Goal: Task Accomplishment & Management: Manage account settings

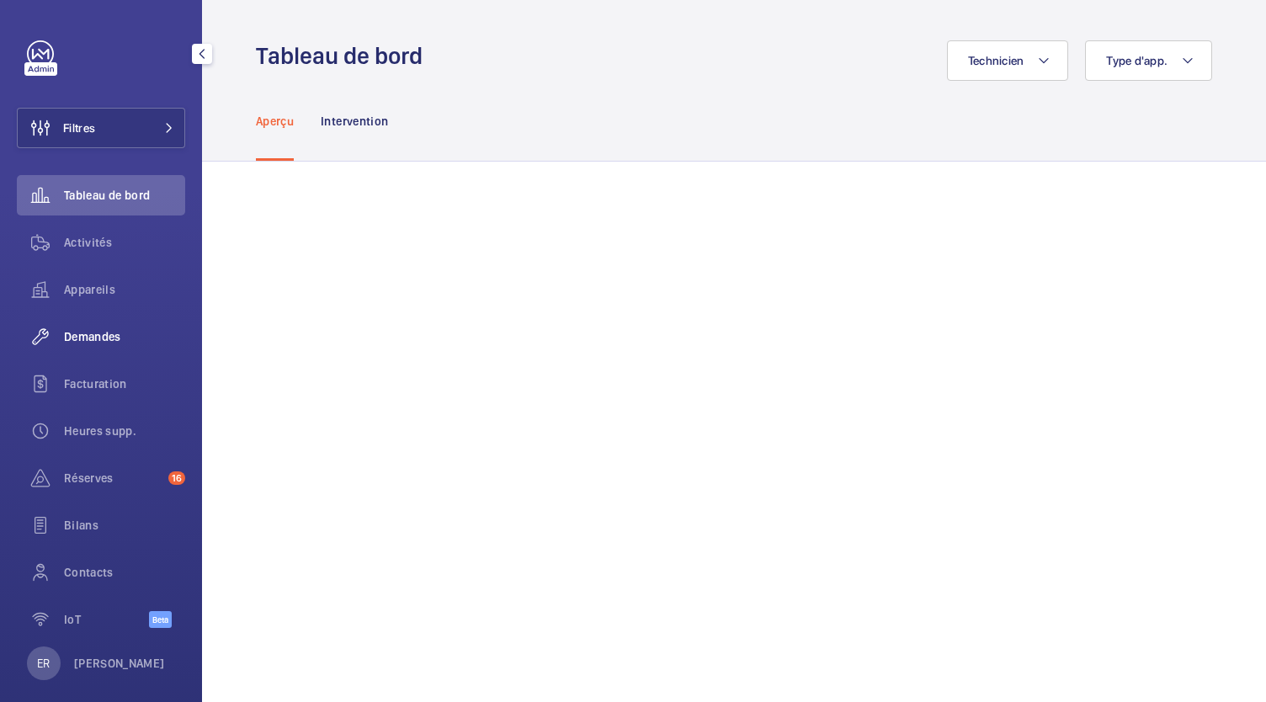
click at [103, 347] on div "Demandes" at bounding box center [101, 336] width 168 height 40
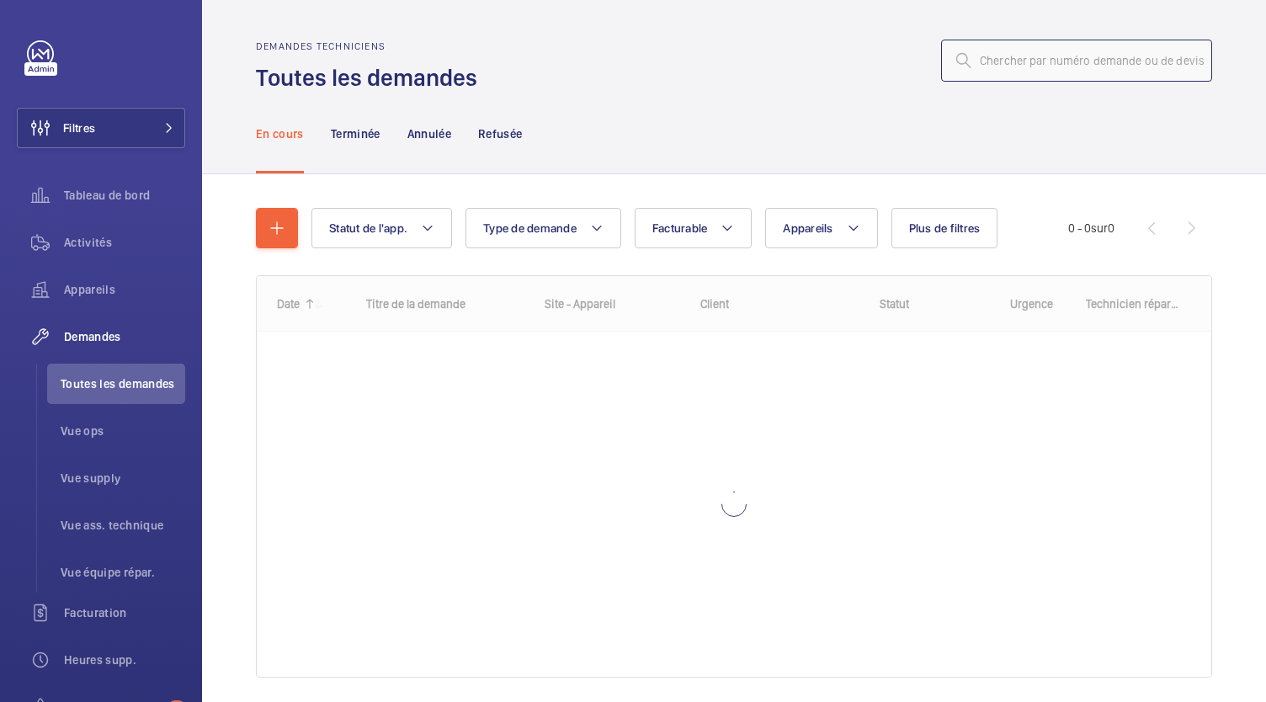
click at [1003, 61] on input "text" at bounding box center [1076, 61] width 271 height 42
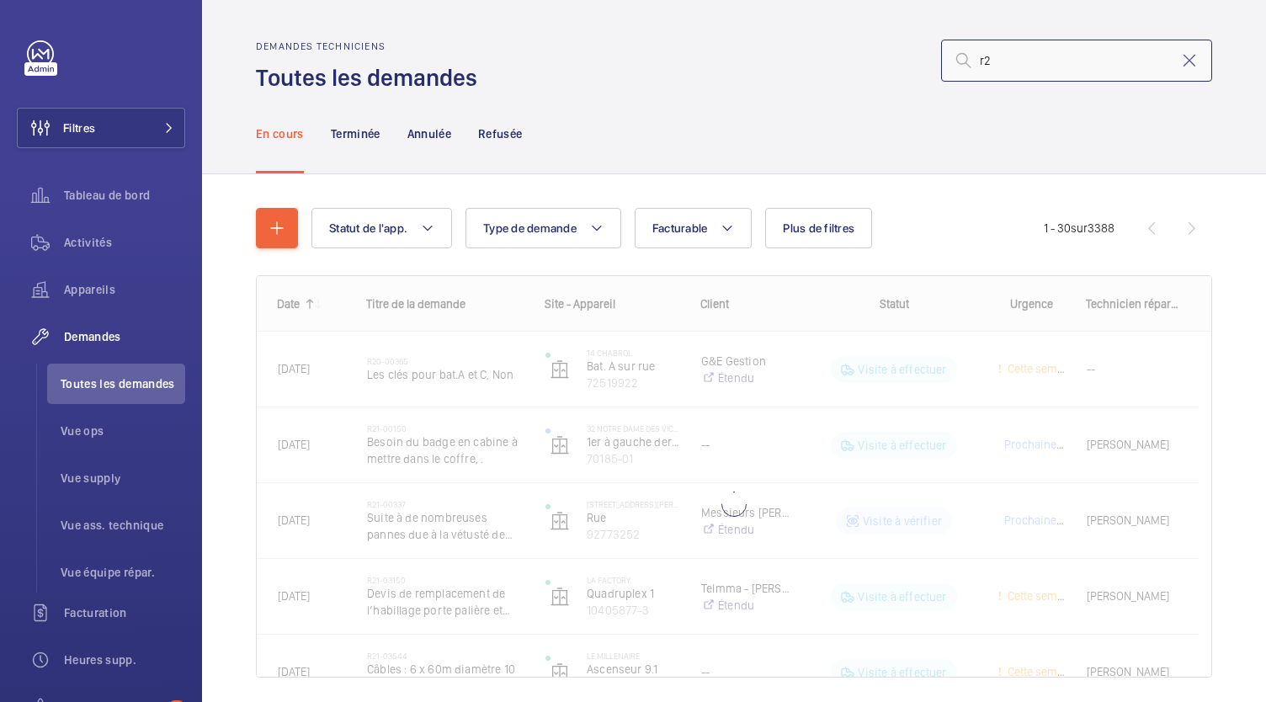
type input "r"
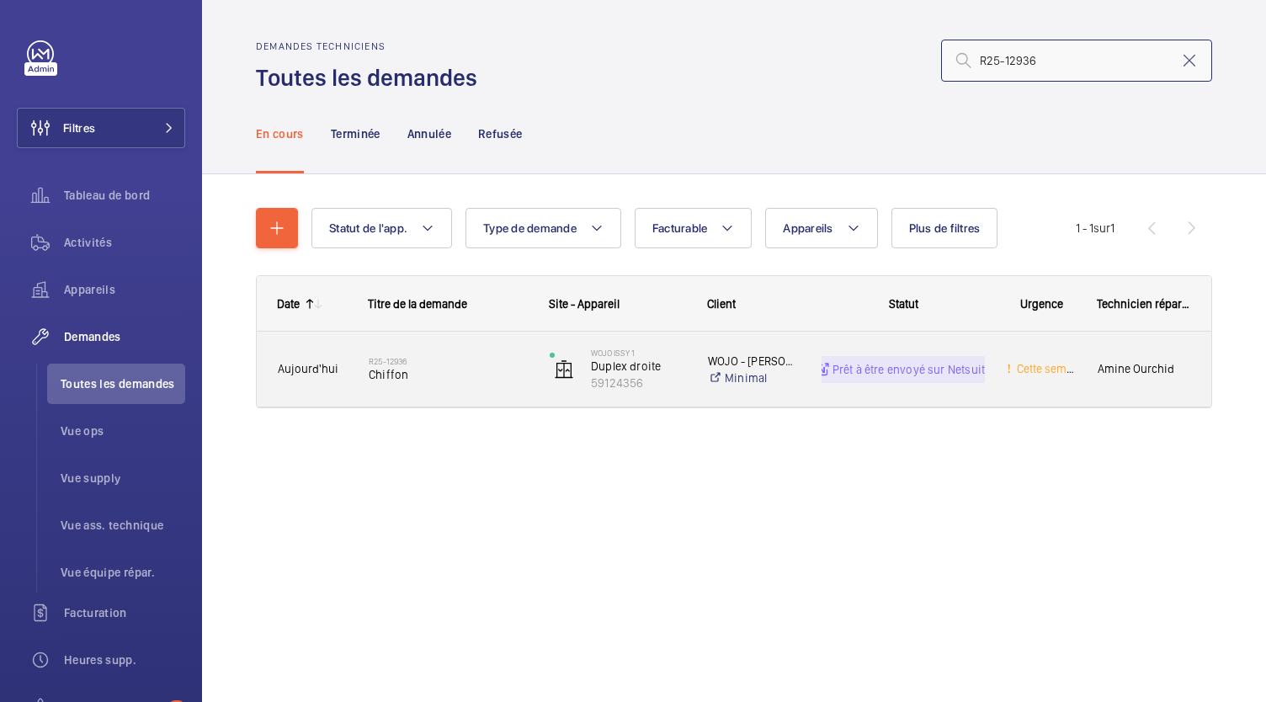
type input "R25-12936"
click at [371, 361] on h2 "R25-12936" at bounding box center [448, 361] width 159 height 10
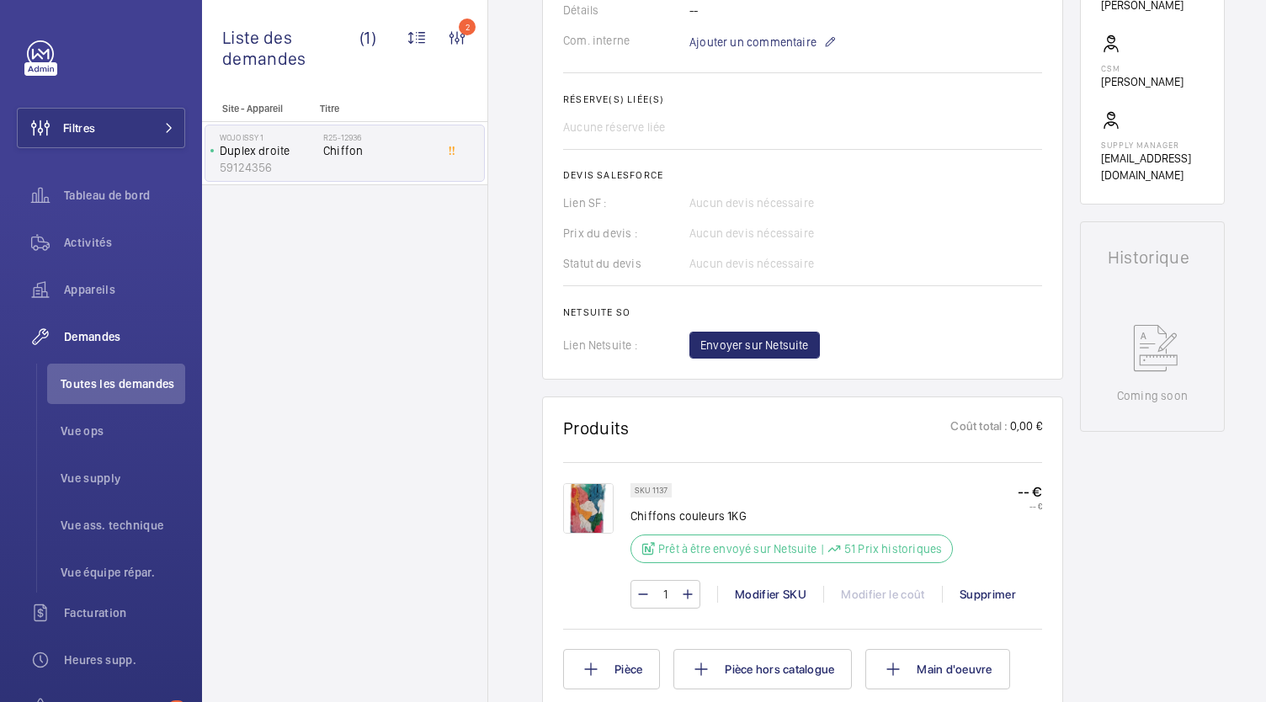
scroll to position [564, 0]
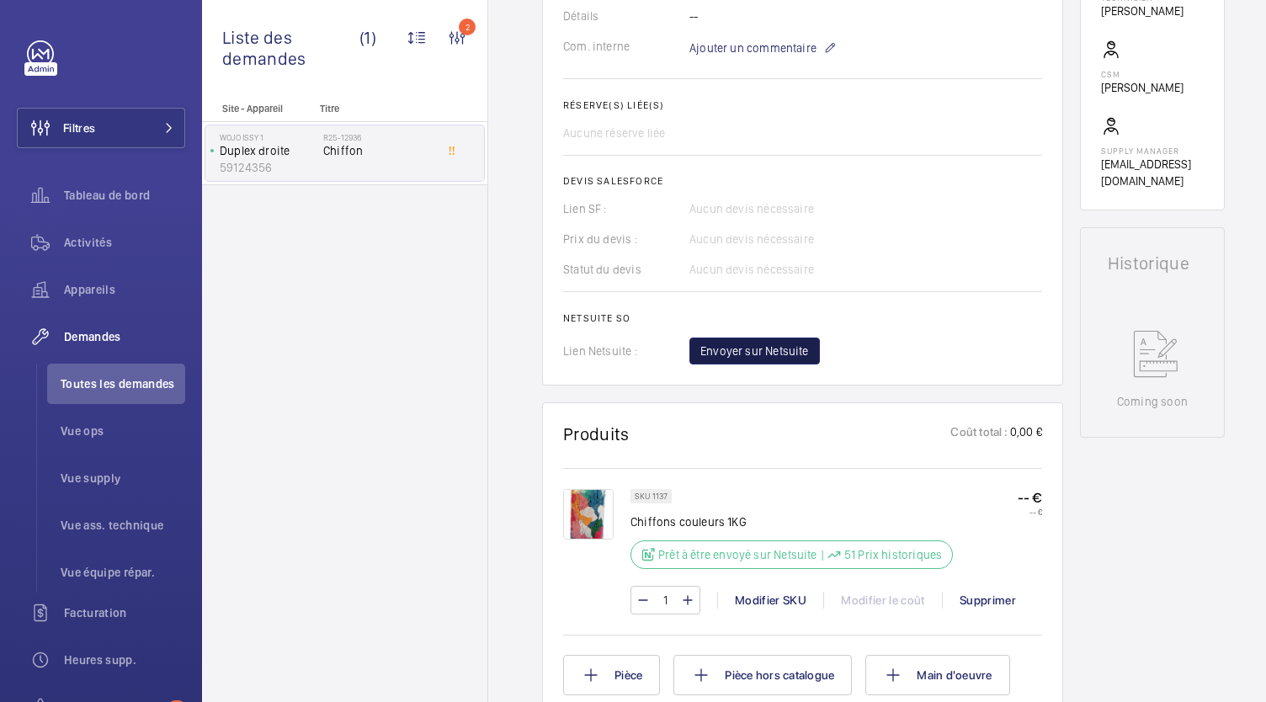
click at [732, 344] on span "Envoyer sur Netsuite" at bounding box center [754, 350] width 109 height 17
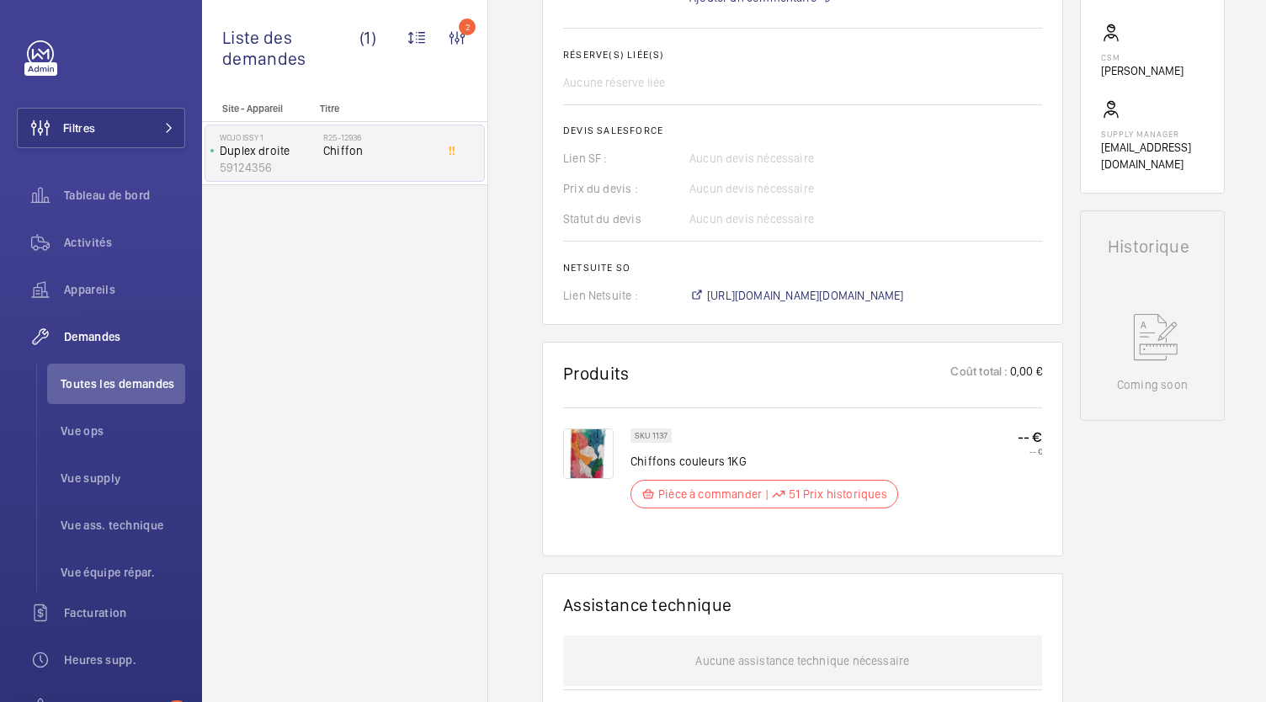
scroll to position [597, 0]
click at [821, 299] on span "[URL][DOMAIN_NAME][DOMAIN_NAME]" at bounding box center [805, 295] width 197 height 17
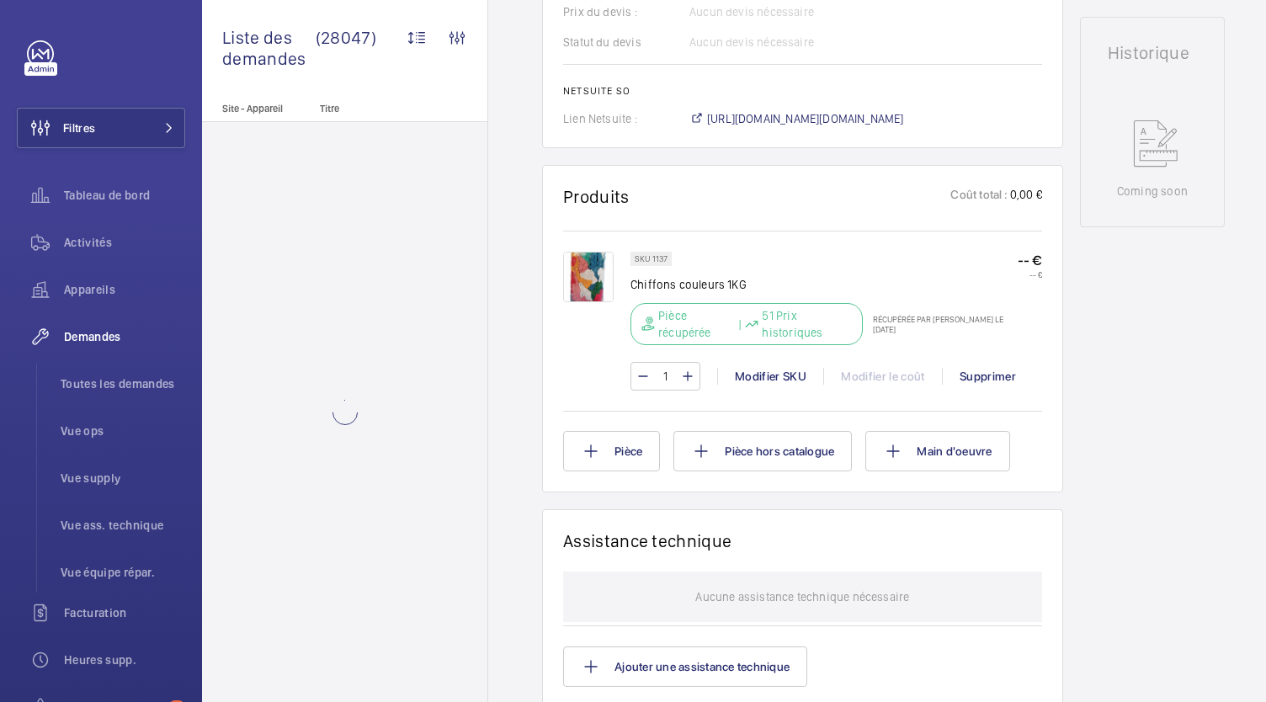
scroll to position [820, 0]
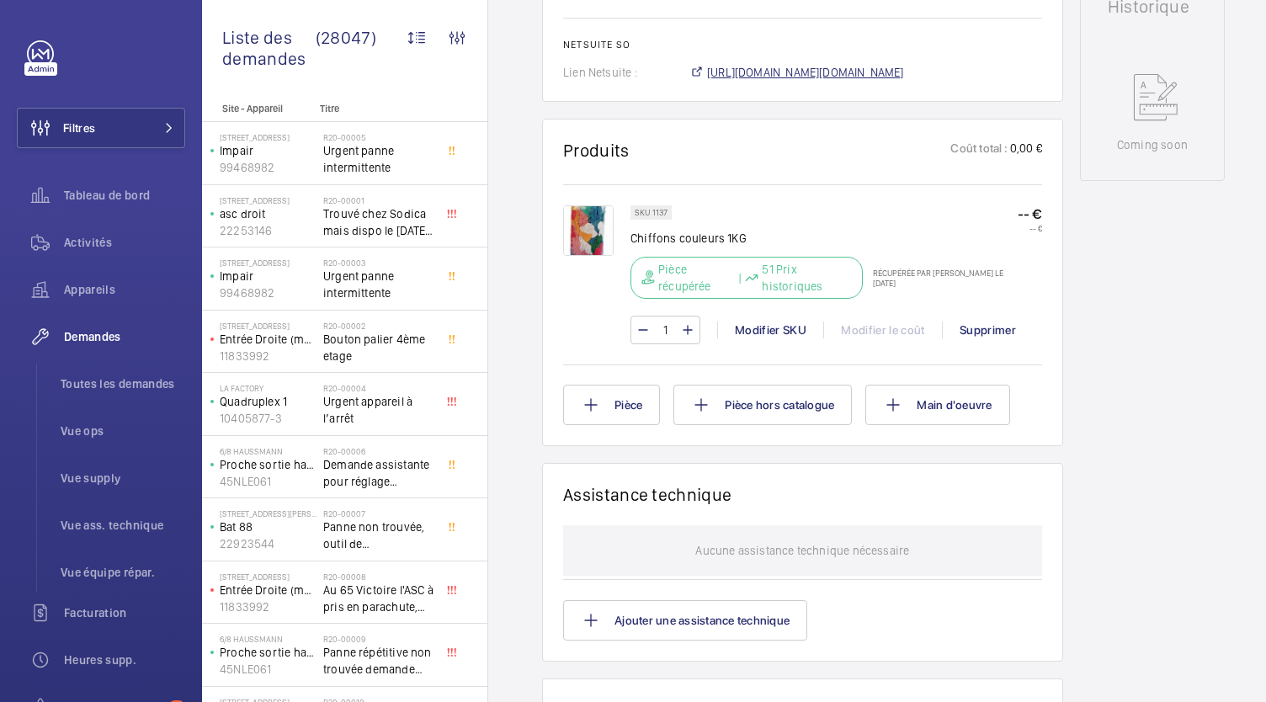
click at [761, 70] on span "https://6461500.app.netsuite.com/app/accounting/transactions/salesord.nl?id=304…" at bounding box center [805, 72] width 197 height 17
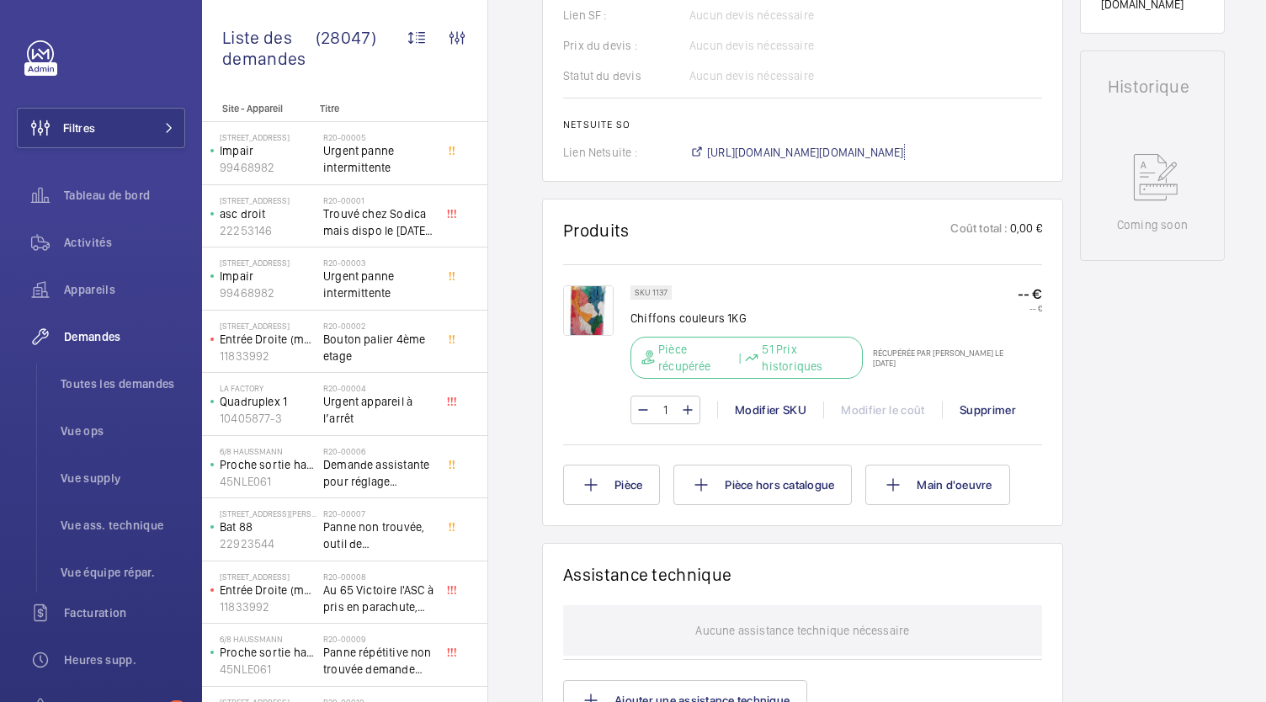
scroll to position [740, 0]
click at [741, 147] on span "https://6461500.app.netsuite.com/app/accounting/transactions/salesord.nl?id=304…" at bounding box center [805, 153] width 197 height 17
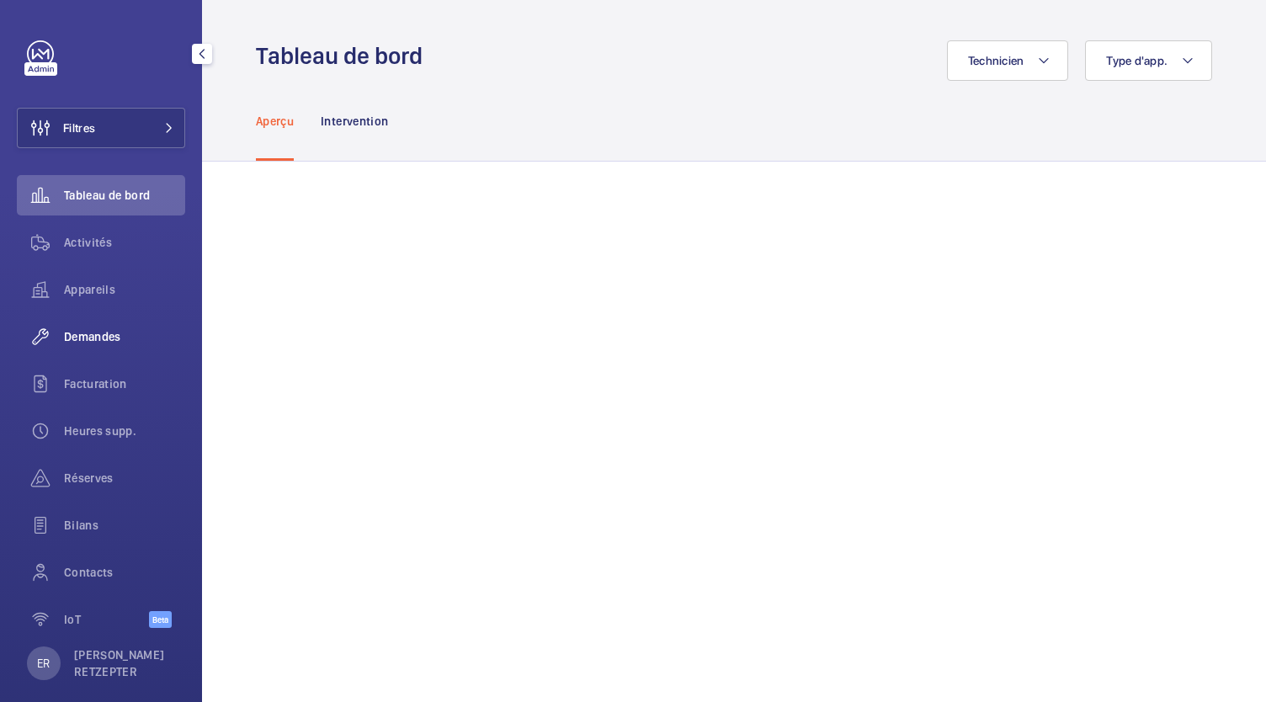
click at [76, 346] on div "Demandes" at bounding box center [101, 336] width 168 height 40
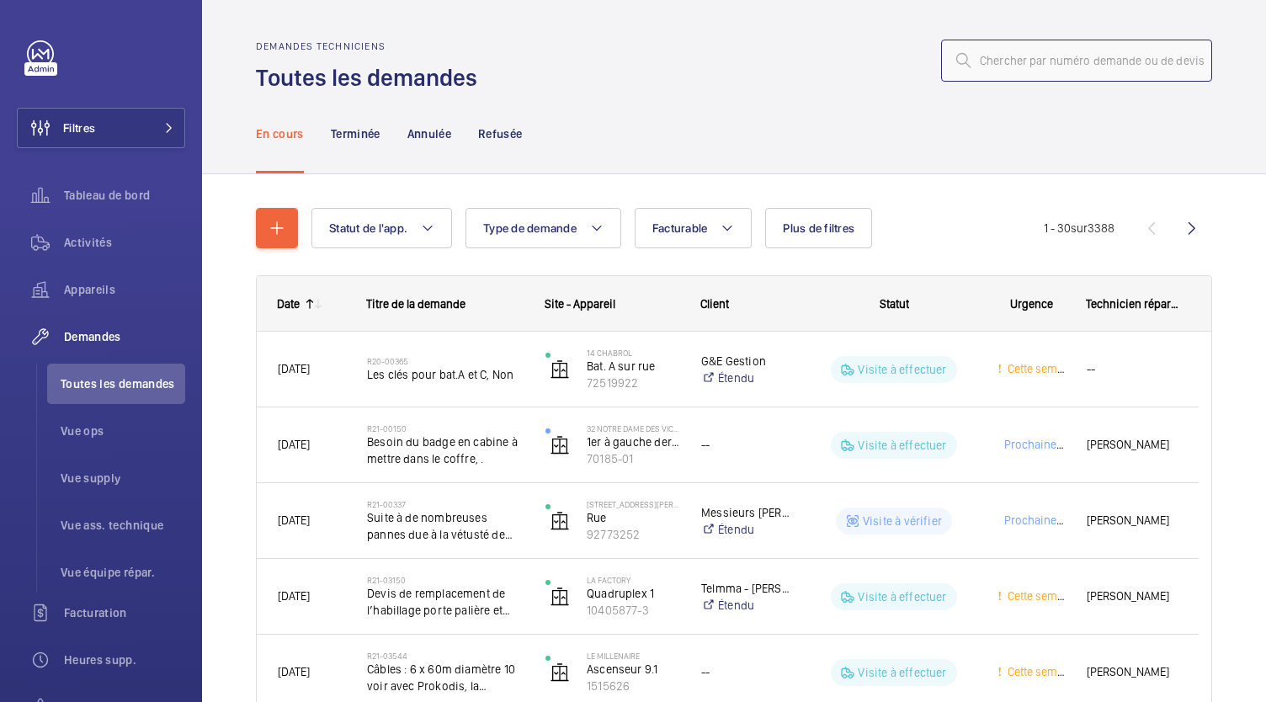
click at [1032, 56] on input "text" at bounding box center [1076, 61] width 271 height 42
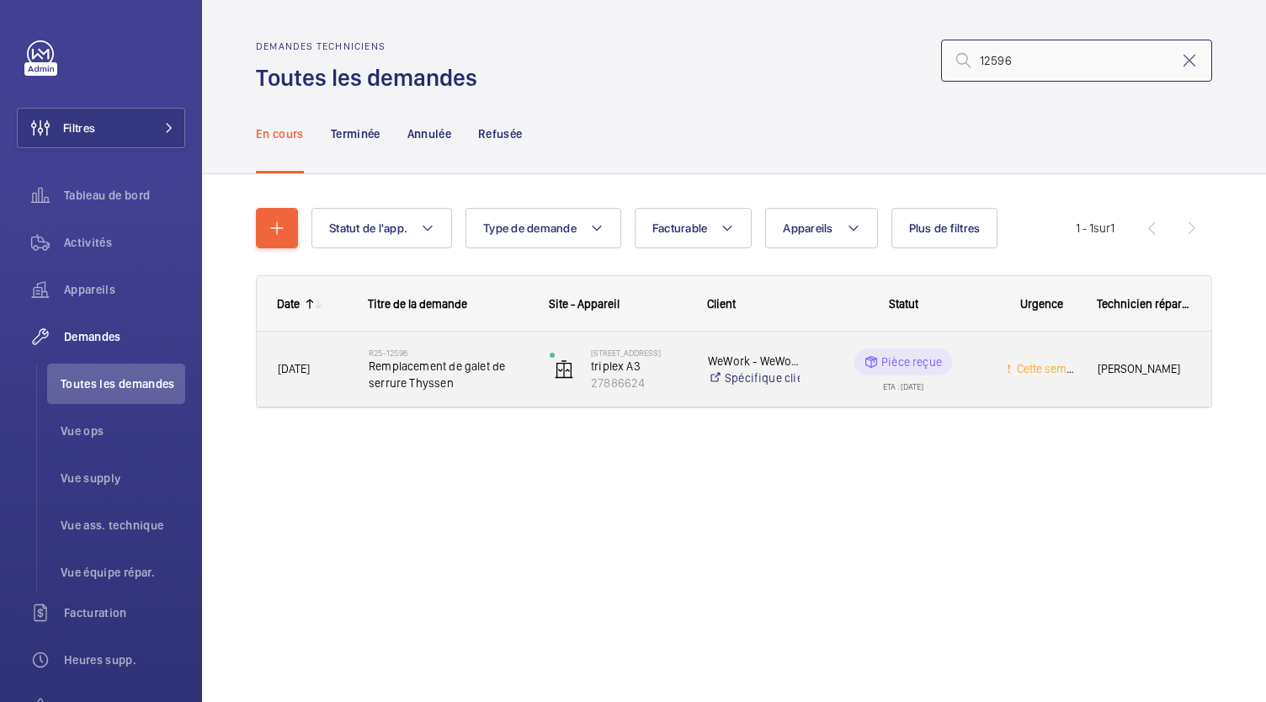
type input "12596"
click at [462, 369] on span "Remplacement de galet de serrure Thyssen" at bounding box center [448, 375] width 159 height 34
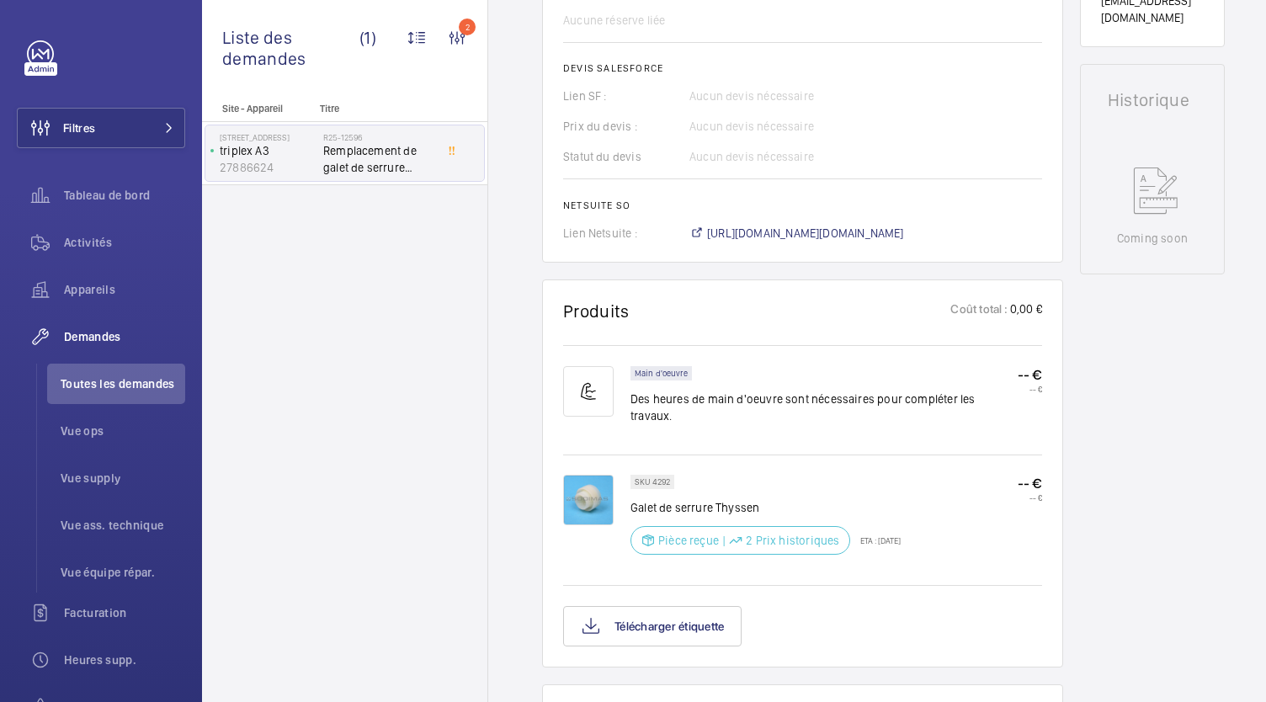
scroll to position [714, 0]
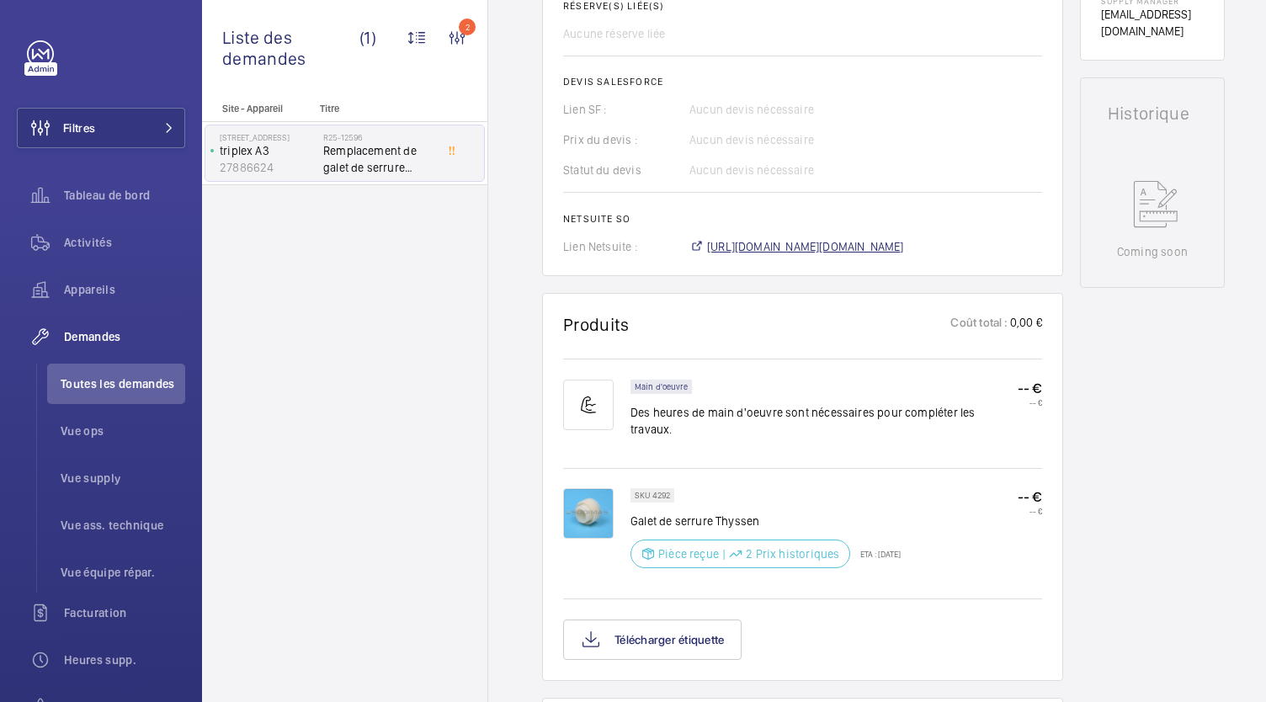
click at [760, 238] on span "https://6461500.app.netsuite.com/app/accounting/transactions/salesord.nl?id=302…" at bounding box center [805, 246] width 197 height 17
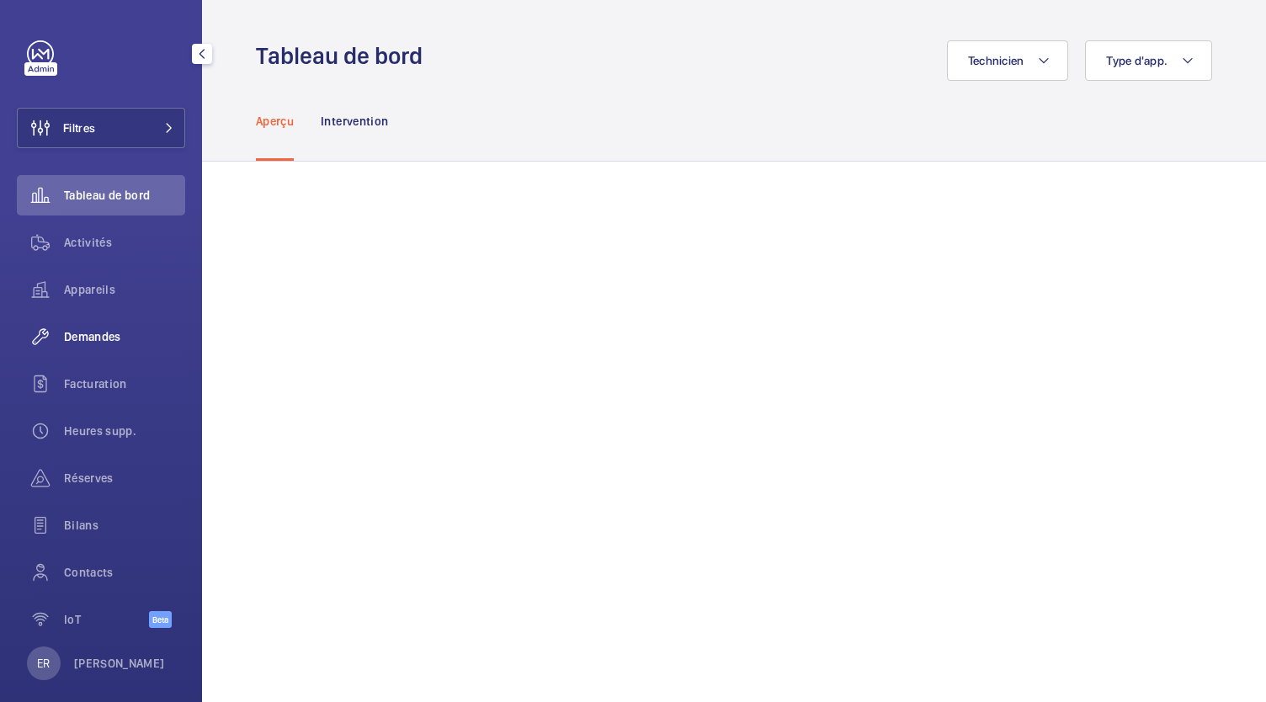
click at [114, 341] on span "Demandes" at bounding box center [124, 336] width 121 height 17
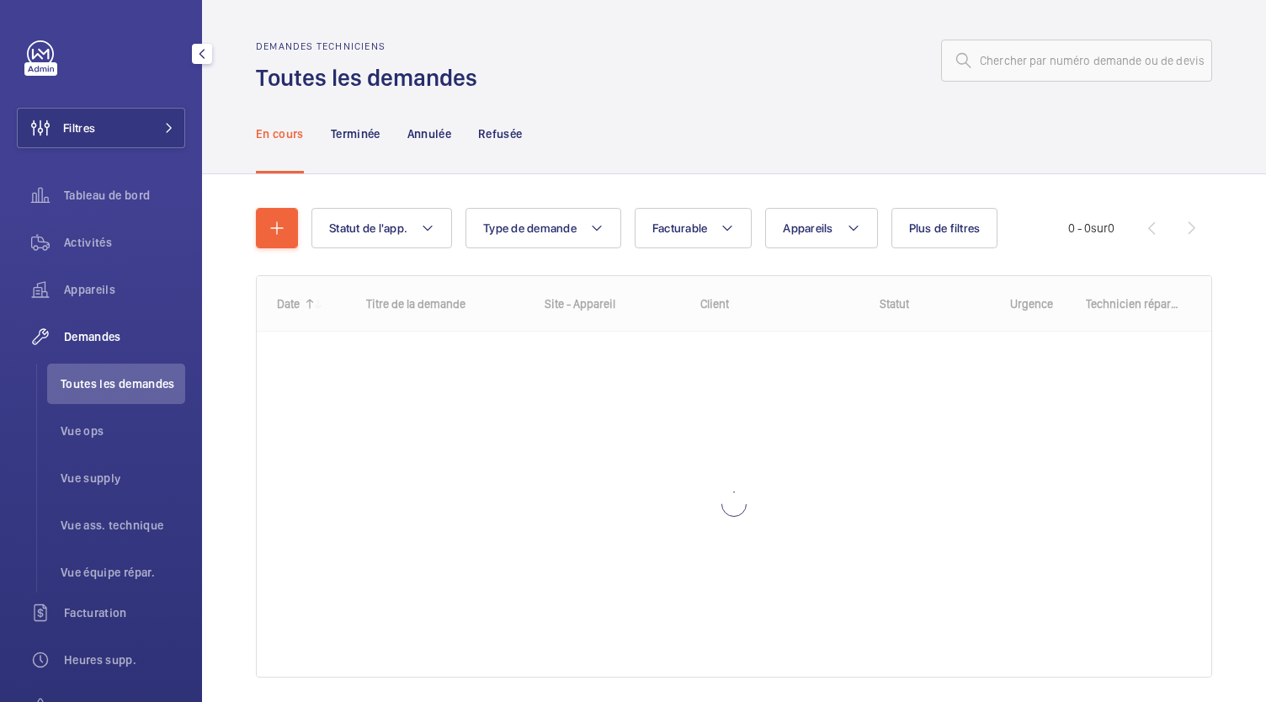
click at [108, 390] on span "Toutes les demandes" at bounding box center [123, 383] width 125 height 17
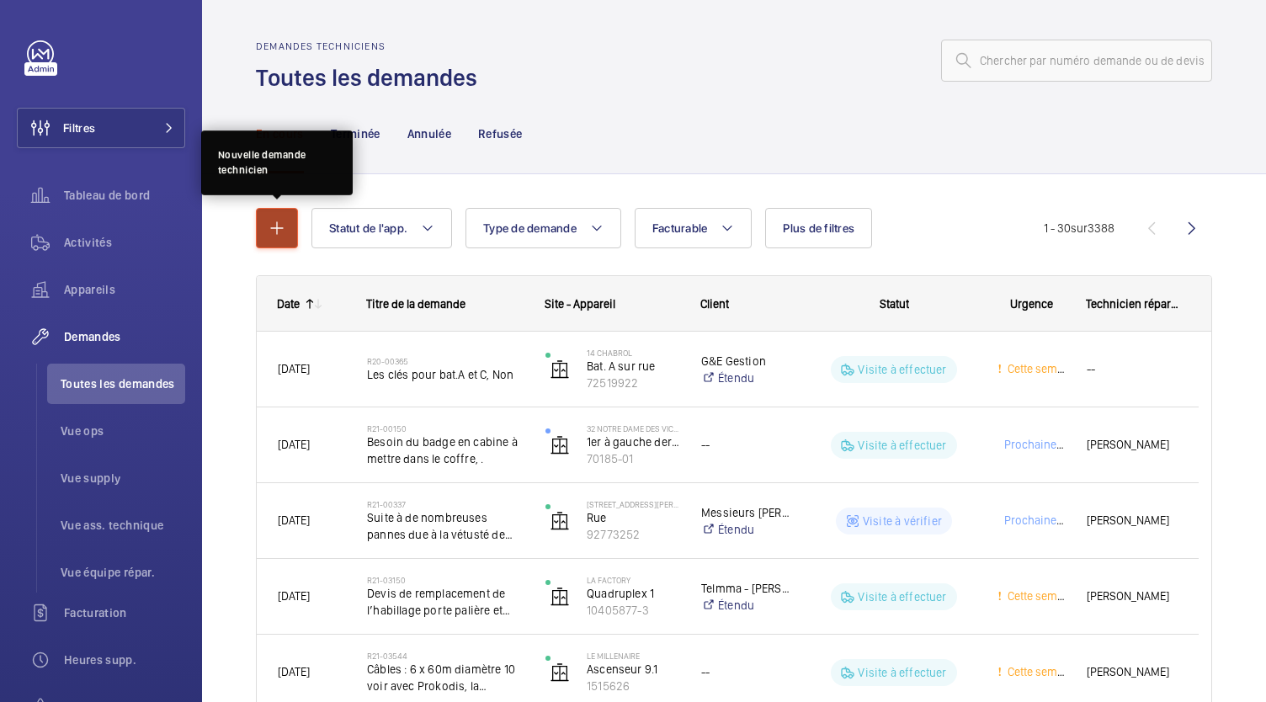
click at [273, 220] on mat-icon "button" at bounding box center [277, 228] width 20 height 20
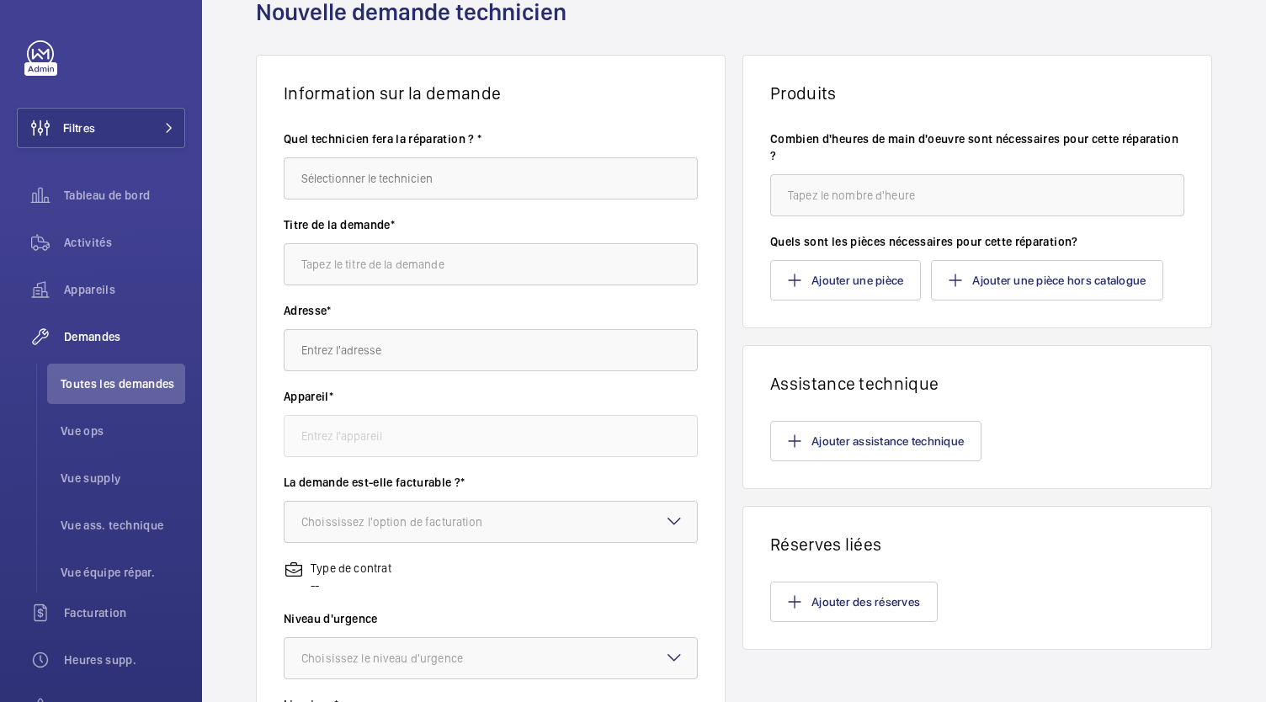
scroll to position [79, 0]
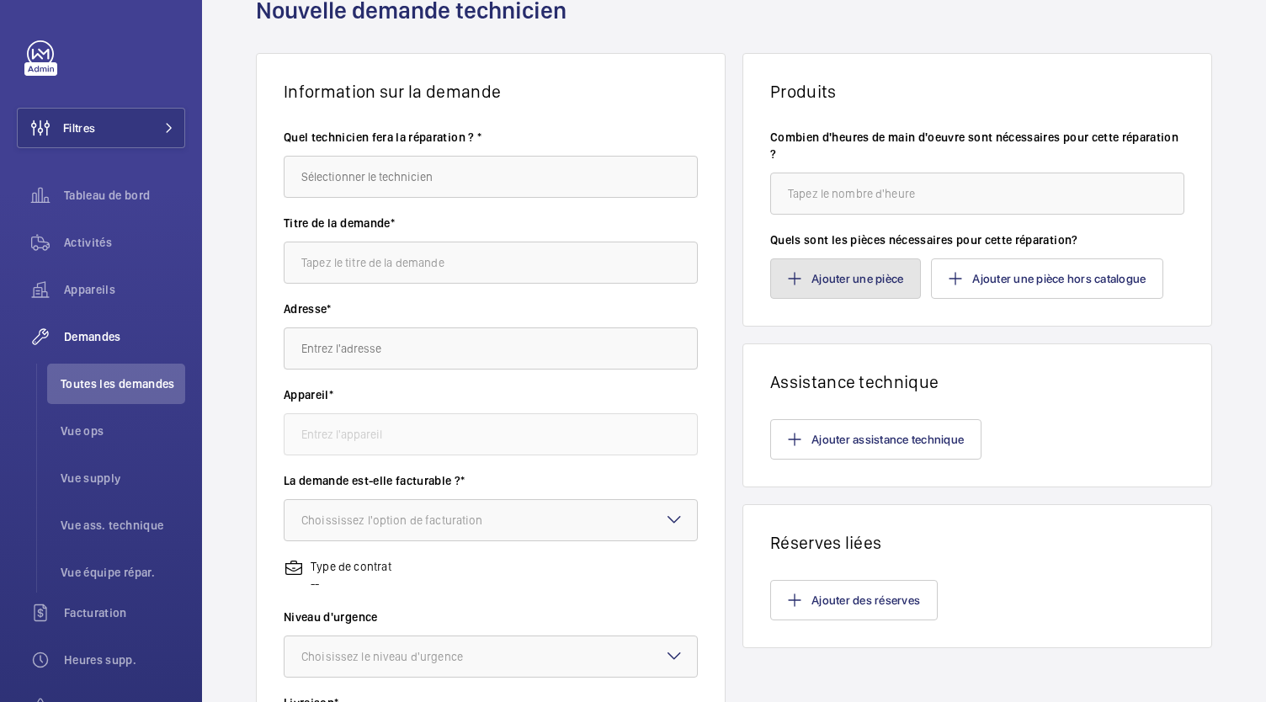
click at [813, 285] on button "Ajouter une pièce" at bounding box center [845, 278] width 151 height 40
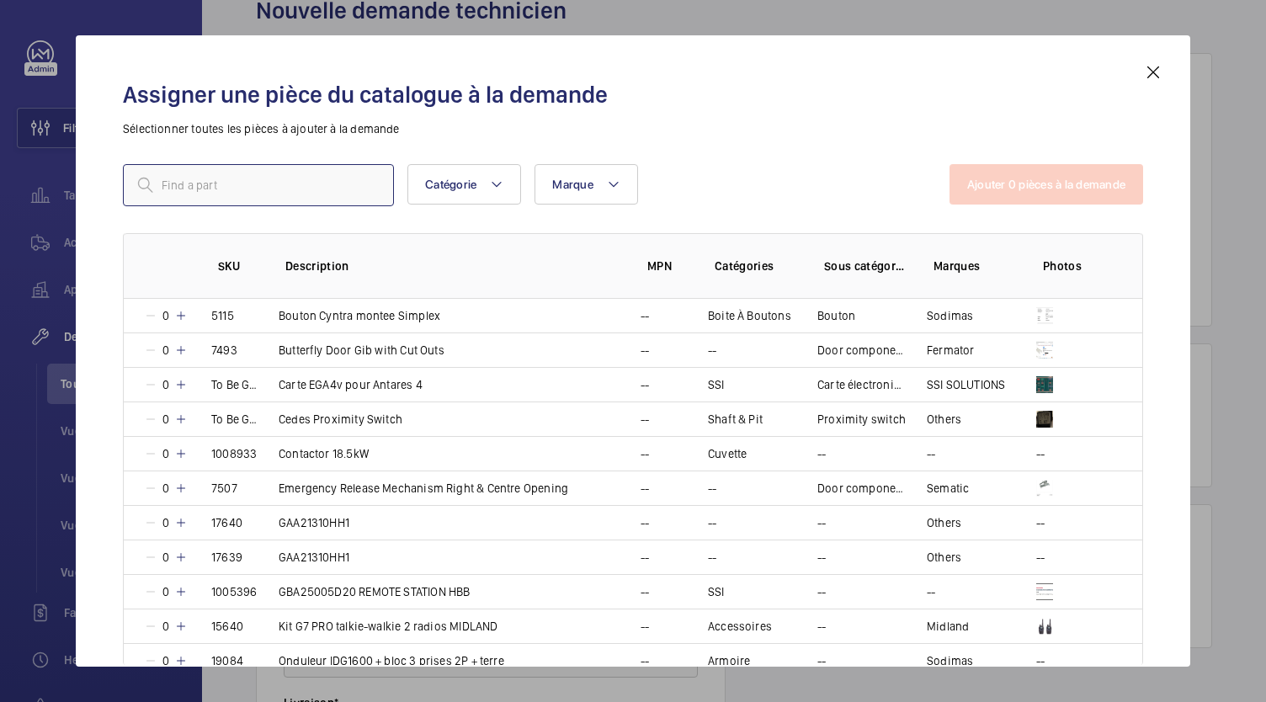
click at [288, 194] on input "text" at bounding box center [258, 185] width 271 height 42
click at [286, 192] on input "text" at bounding box center [258, 185] width 271 height 42
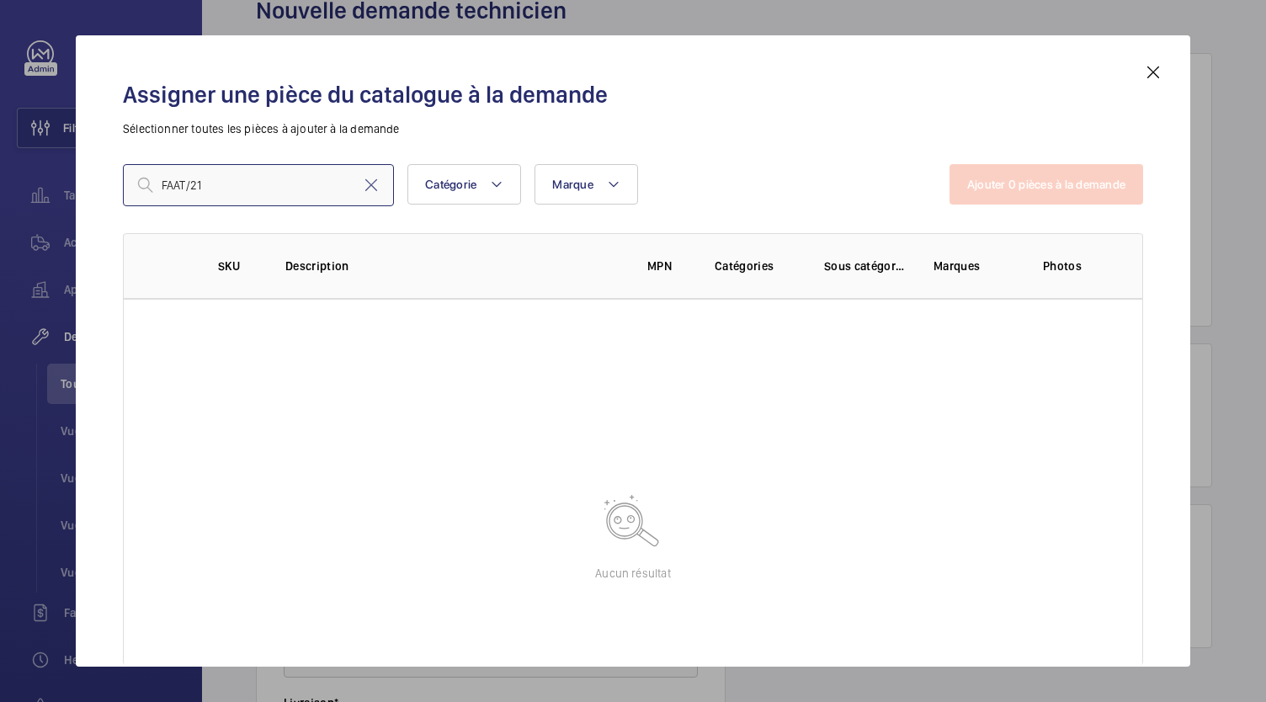
drag, startPoint x: 231, startPoint y: 179, endPoint x: 123, endPoint y: 204, distance: 111.3
click at [123, 204] on input "FAAT/21" at bounding box center [258, 185] width 271 height 42
click at [177, 183] on input "AD 313" at bounding box center [258, 185] width 271 height 42
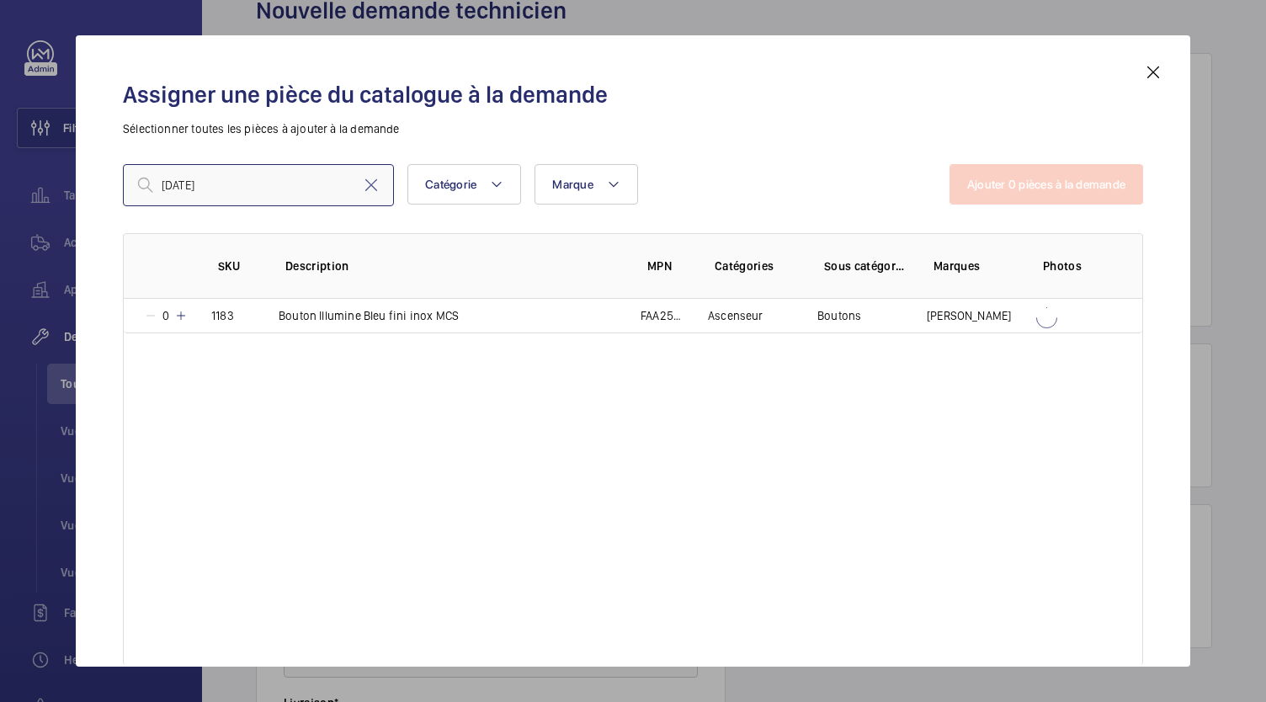
type input "AD313"
drag, startPoint x: 355, startPoint y: 322, endPoint x: 309, endPoint y: 366, distance: 63.7
click at [309, 366] on div "SKU Description MPN Catégories Sous catégories Marques Photos 0 1183 Bouton Ill…" at bounding box center [633, 449] width 1020 height 432
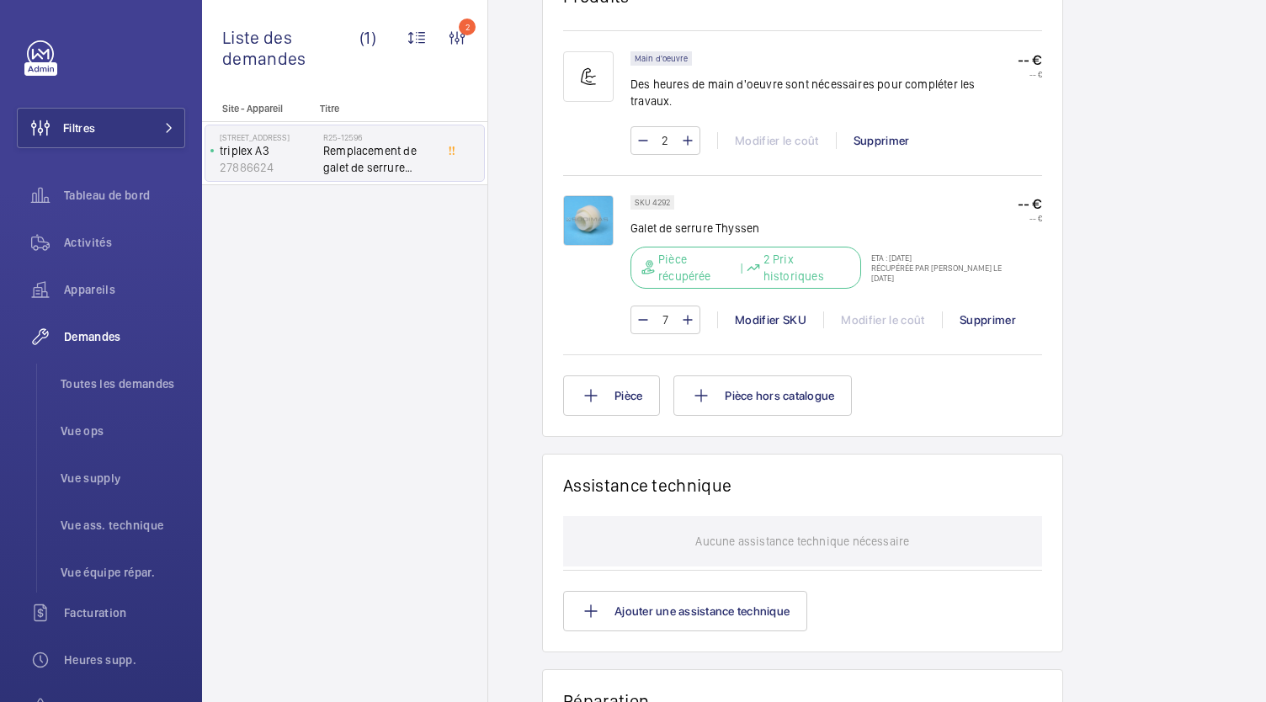
scroll to position [1059, 0]
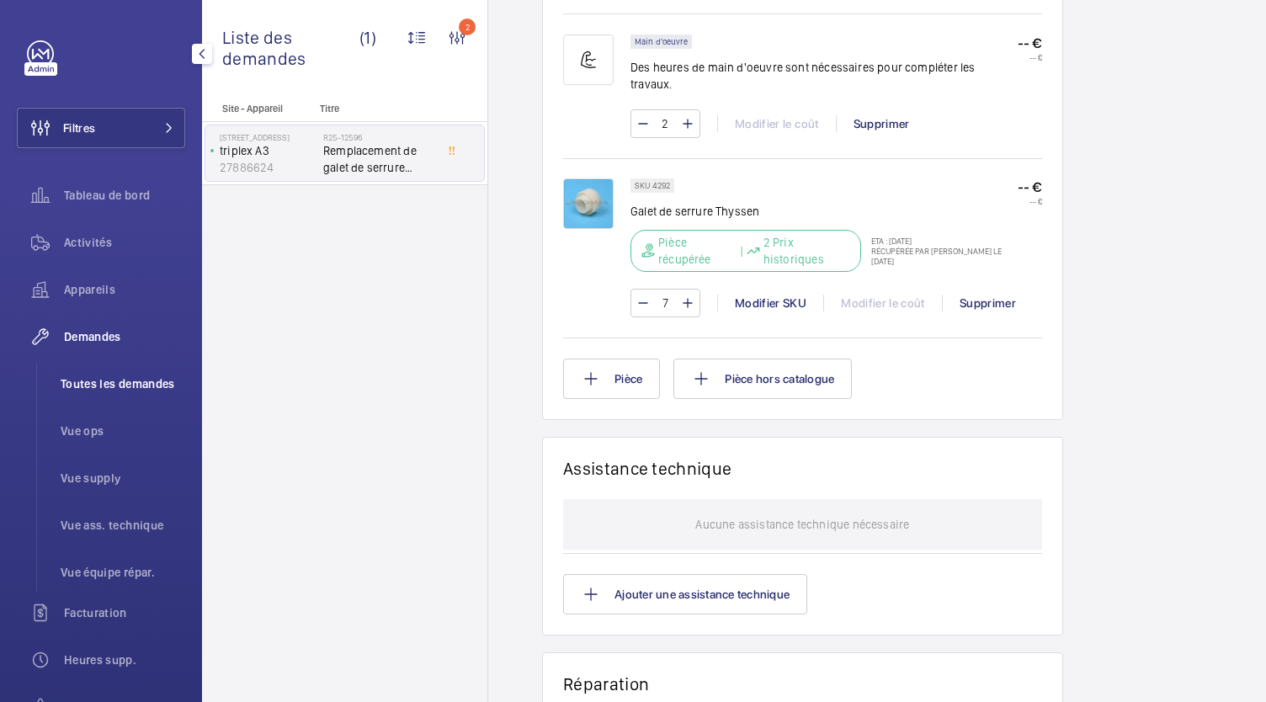
click at [106, 378] on span "Toutes les demandes" at bounding box center [123, 383] width 125 height 17
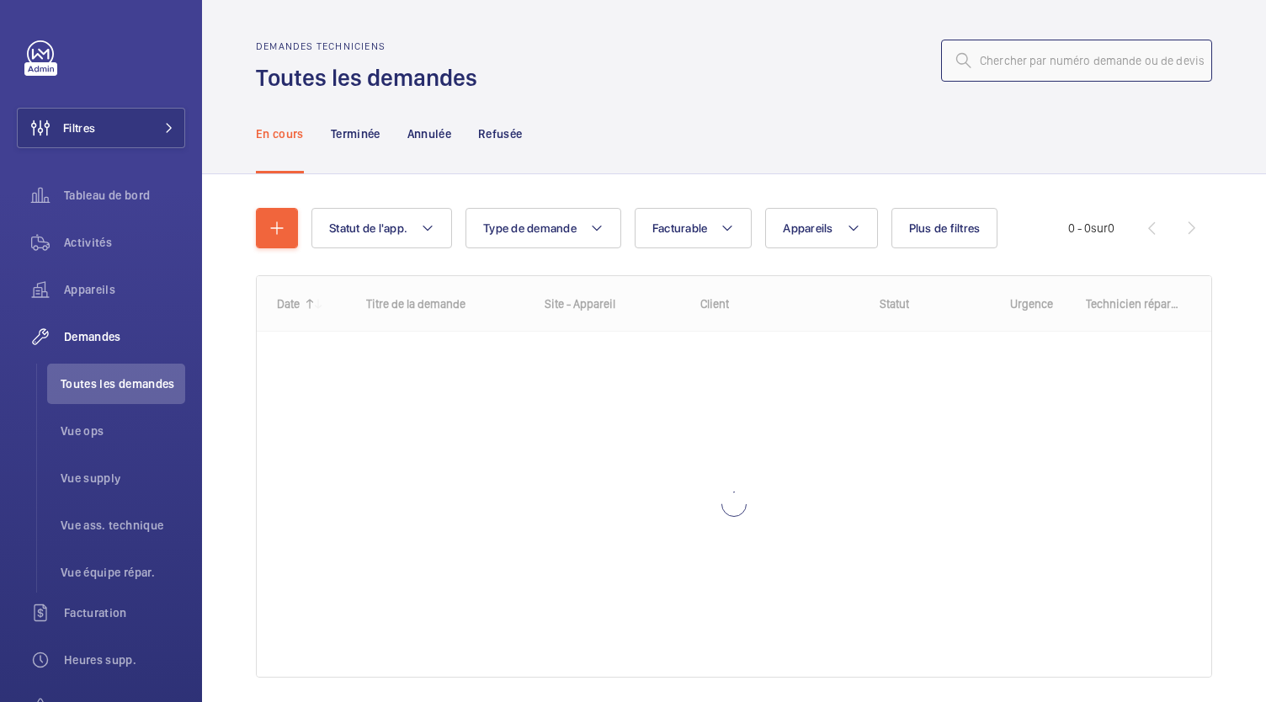
click at [986, 61] on input "text" at bounding box center [1076, 61] width 271 height 42
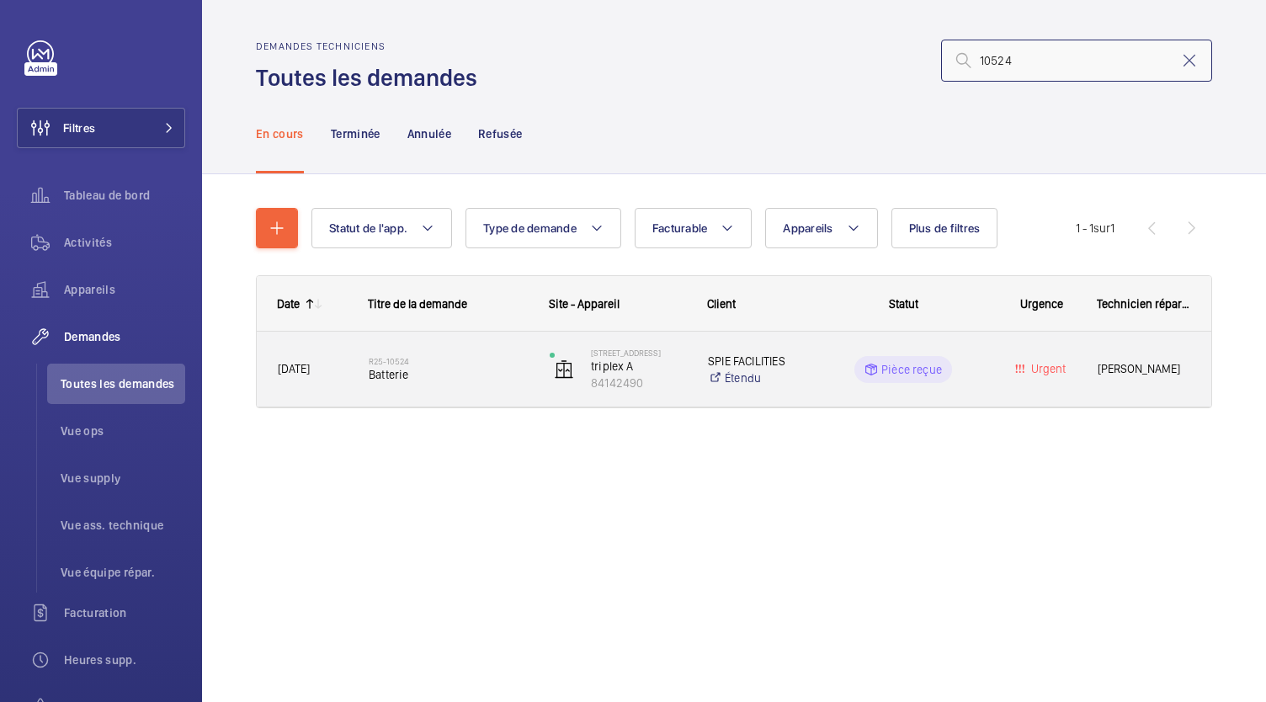
type input "10524"
click at [364, 367] on div "R25-10524 Batterie" at bounding box center [437, 370] width 179 height 76
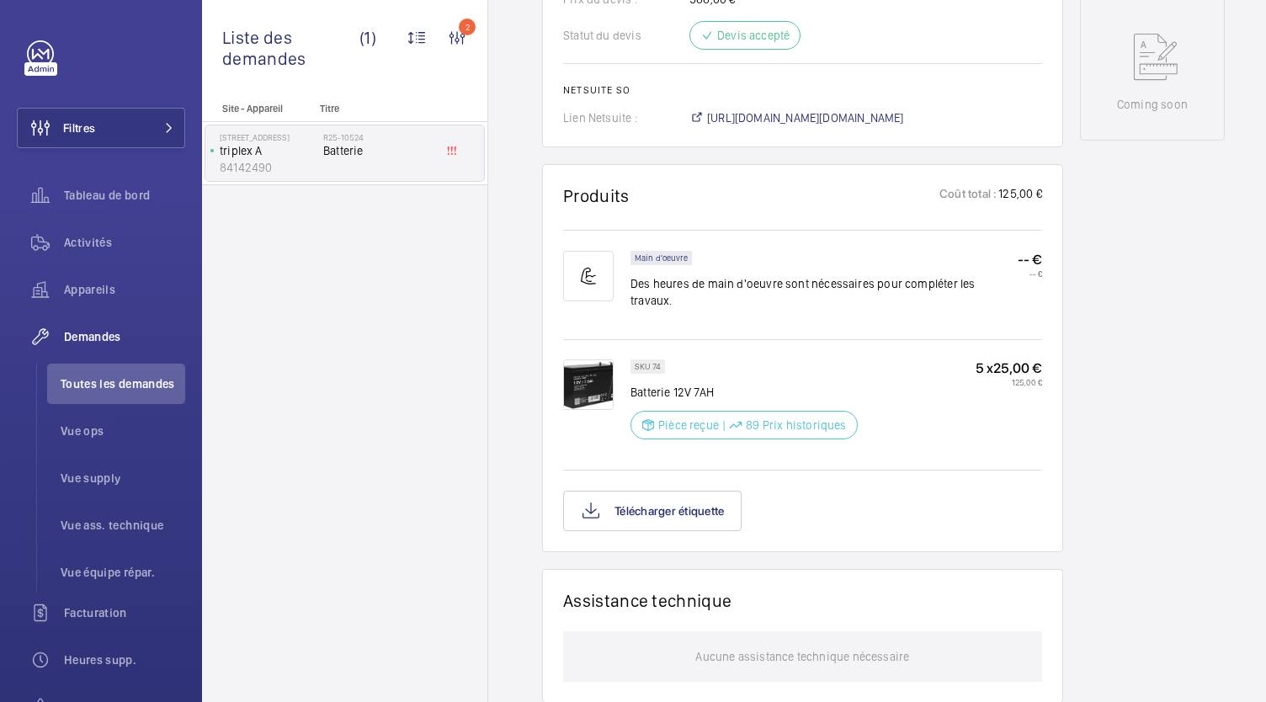
scroll to position [879, 0]
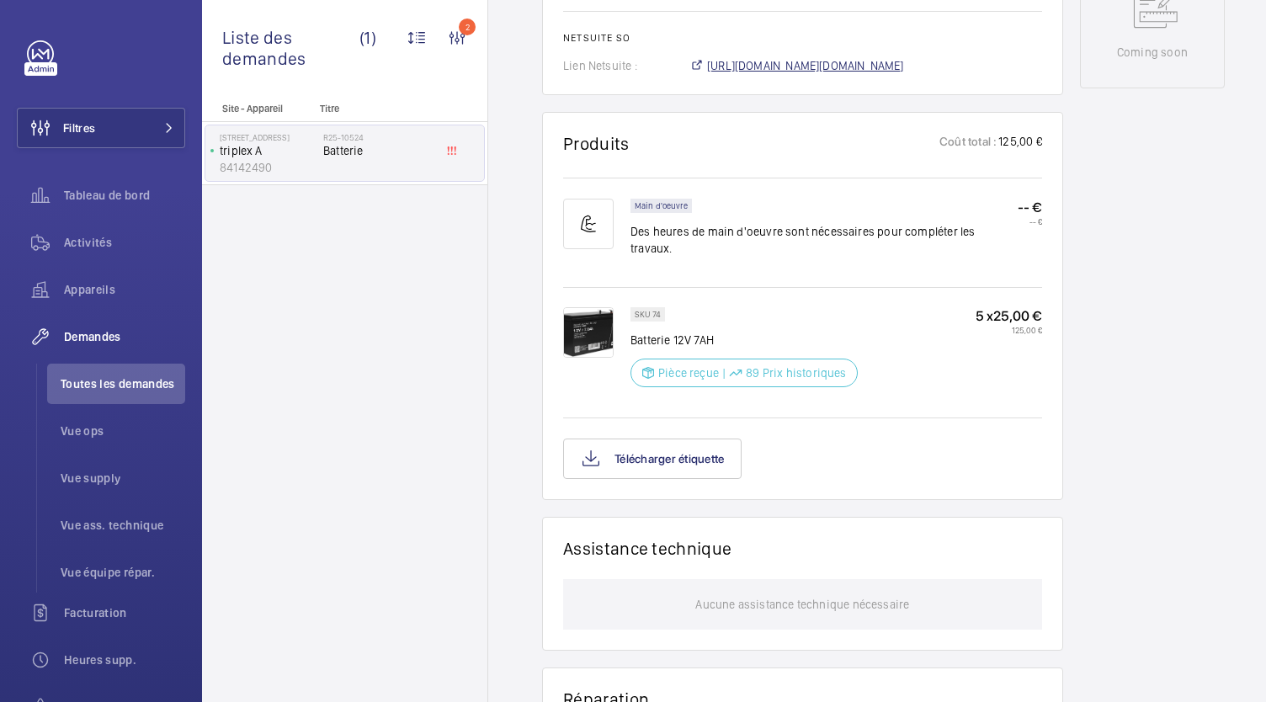
click at [773, 66] on span "[URL][DOMAIN_NAME][DOMAIN_NAME]" at bounding box center [805, 65] width 197 height 17
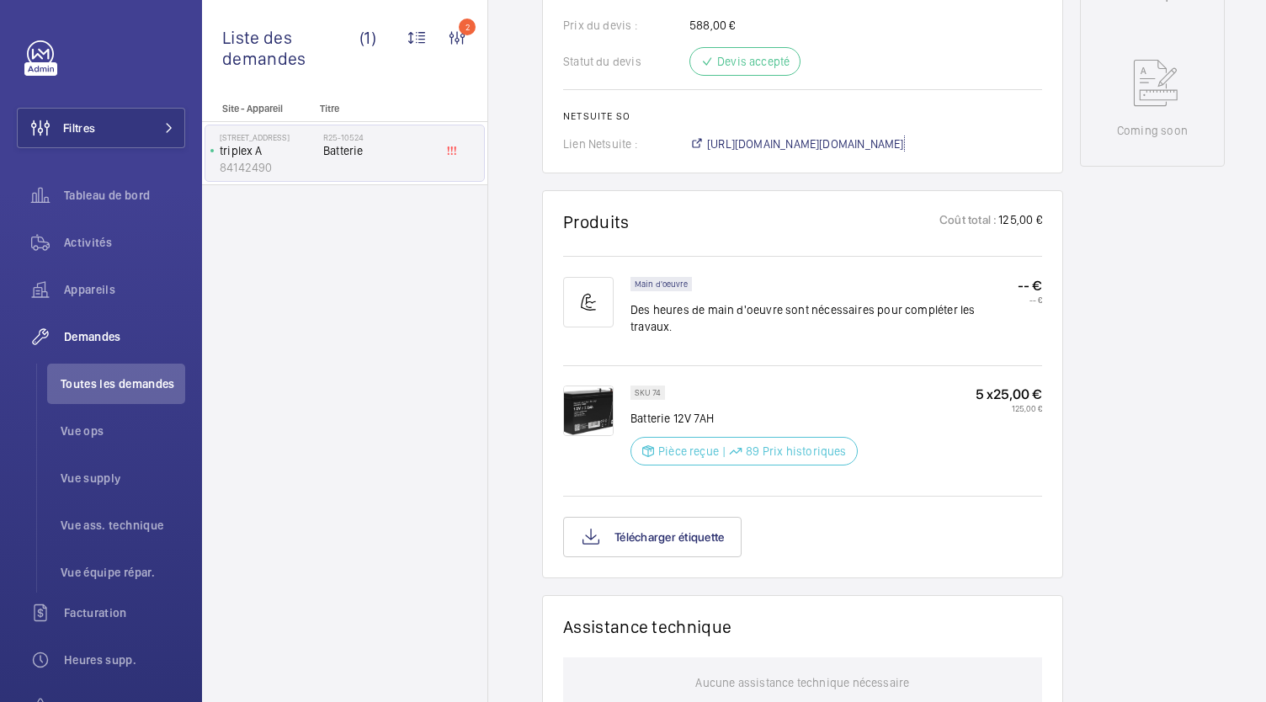
scroll to position [800, 0]
click at [729, 145] on span "[URL][DOMAIN_NAME][DOMAIN_NAME]" at bounding box center [805, 144] width 197 height 17
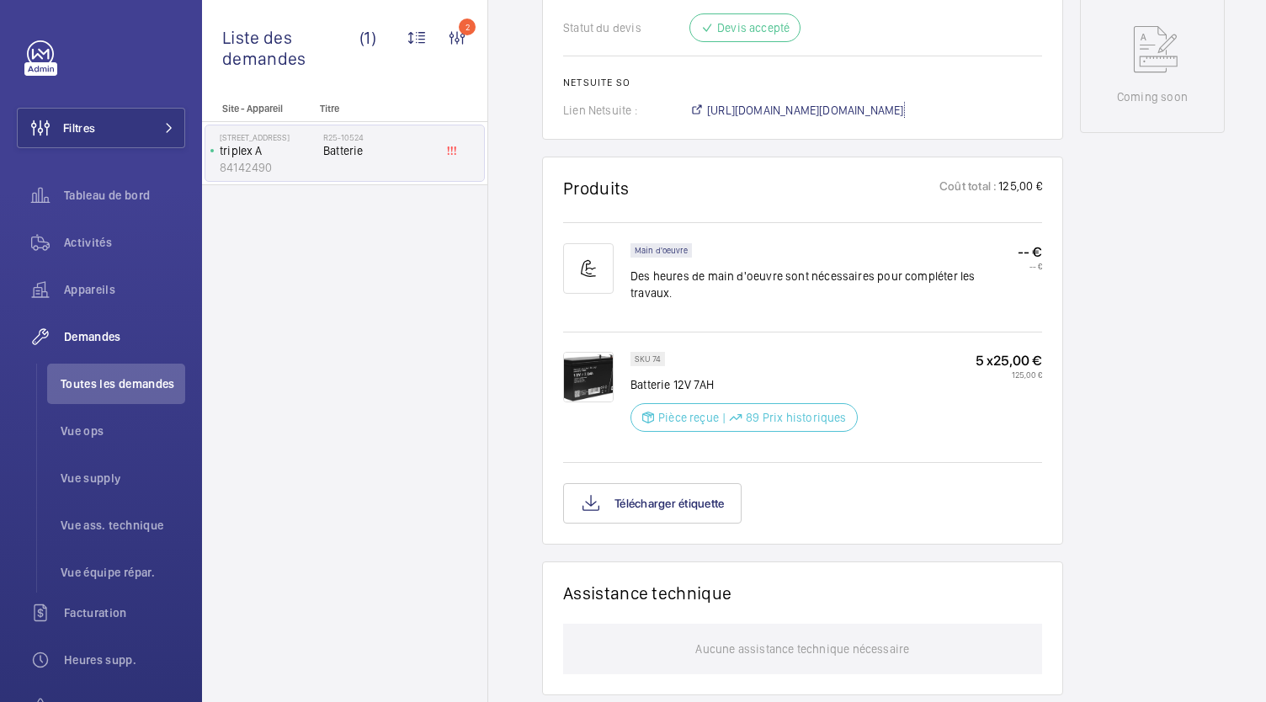
scroll to position [833, 0]
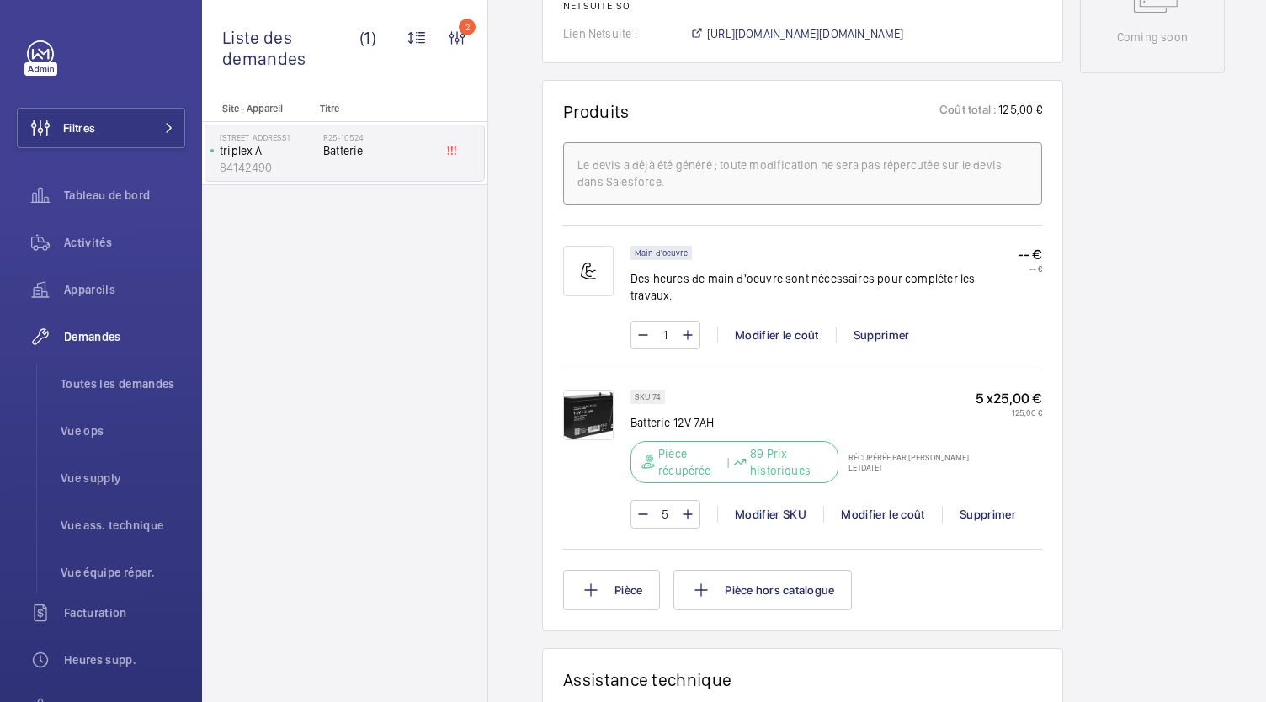
scroll to position [916, 0]
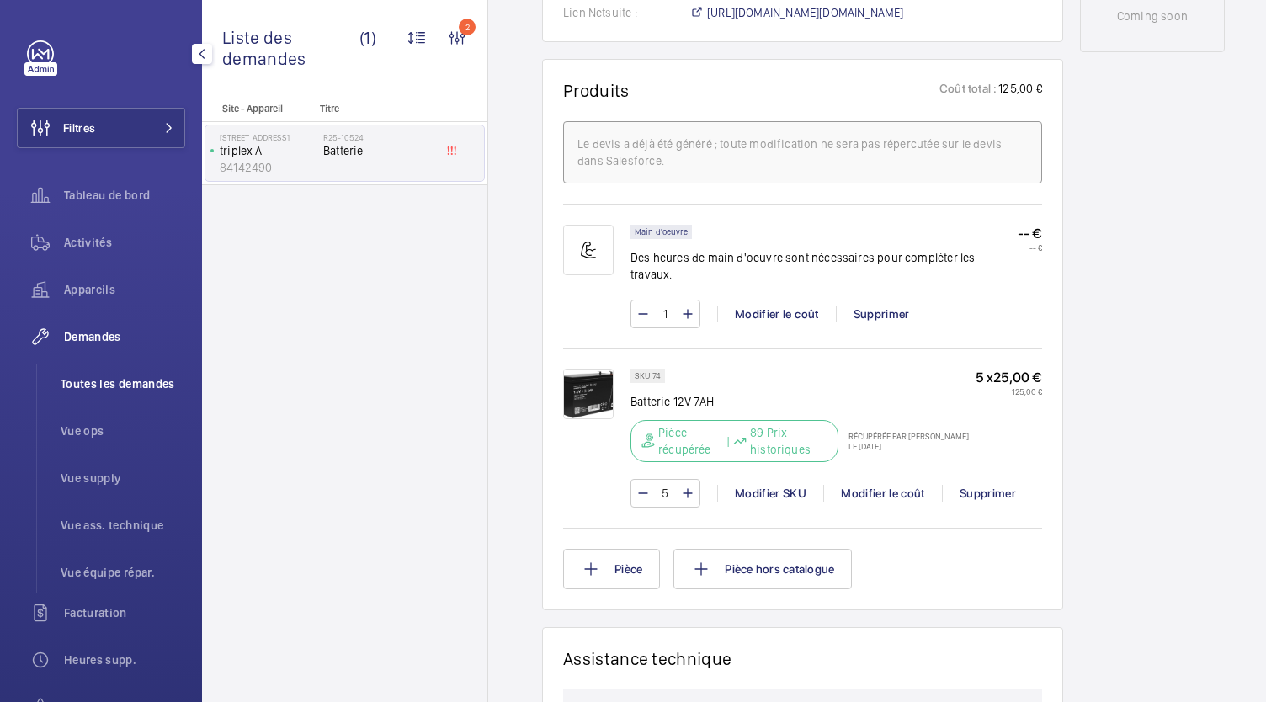
click at [96, 378] on span "Toutes les demandes" at bounding box center [123, 383] width 125 height 17
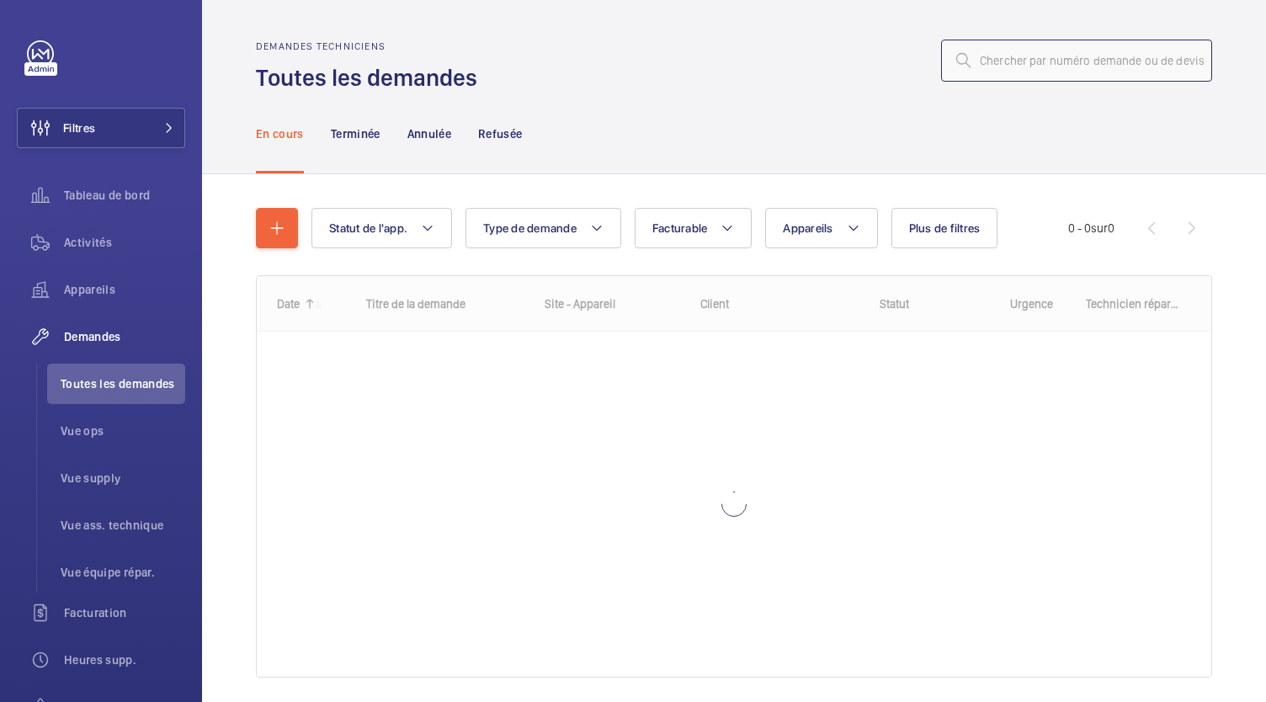
click at [995, 63] on input "text" at bounding box center [1076, 61] width 271 height 42
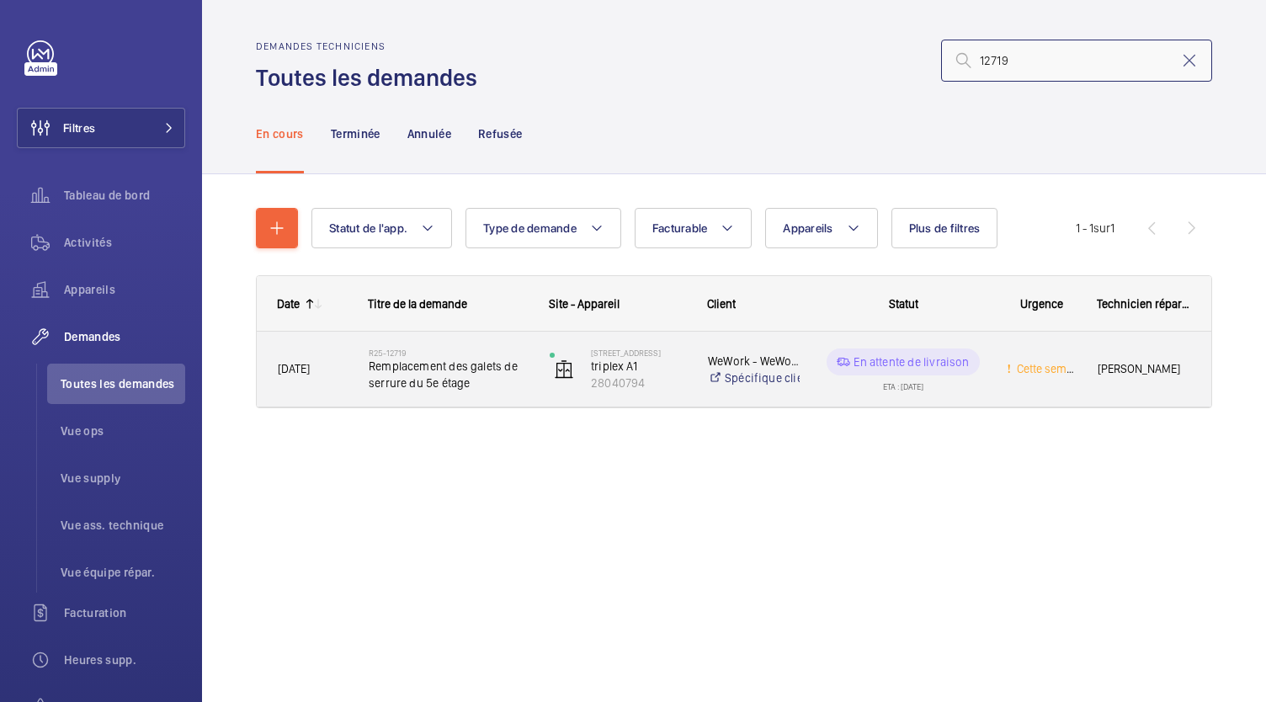
type input "12719"
click at [432, 381] on span "Remplacement des galets de serrure du 5e étage" at bounding box center [448, 375] width 159 height 34
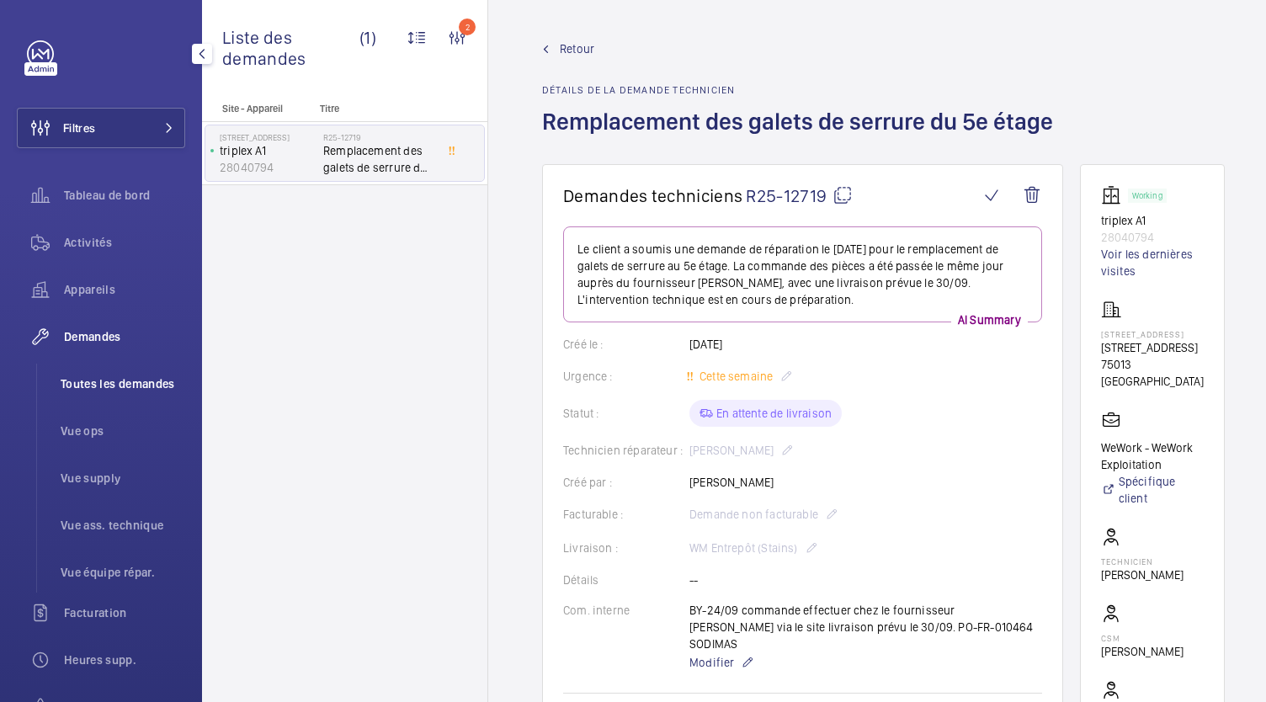
click at [131, 385] on span "Toutes les demandes" at bounding box center [123, 383] width 125 height 17
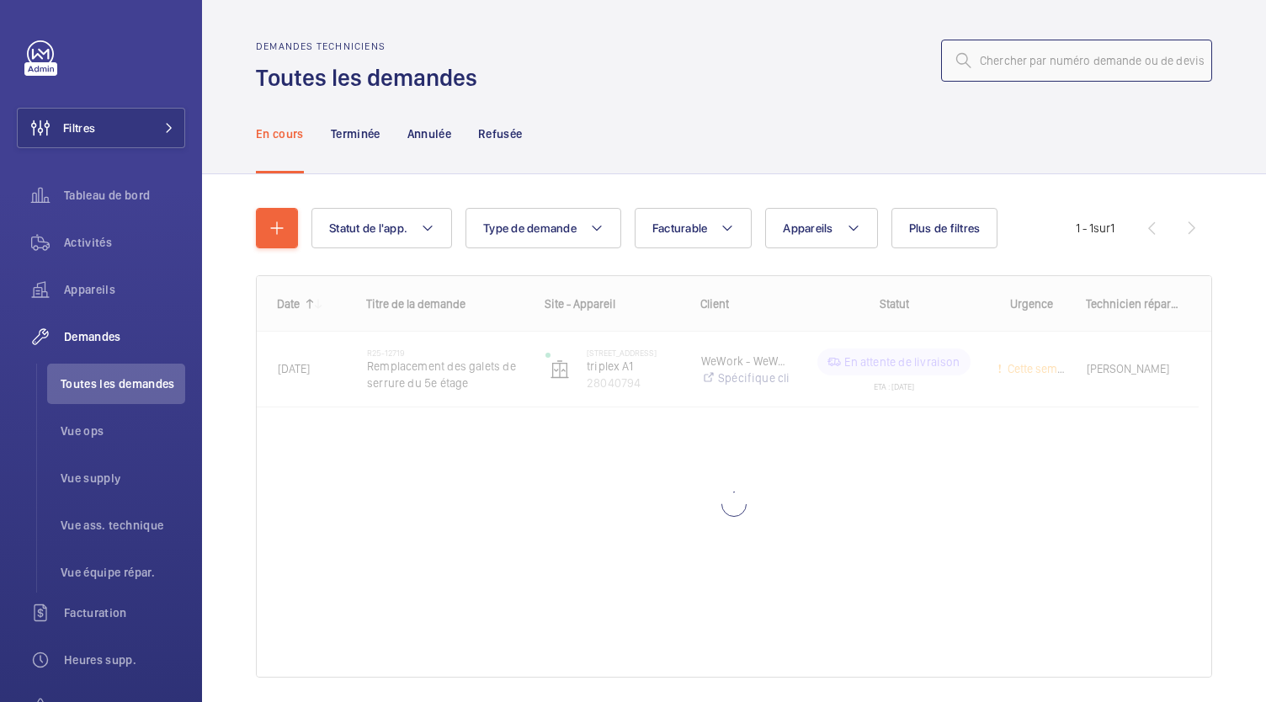
click at [990, 52] on input "text" at bounding box center [1076, 61] width 271 height 42
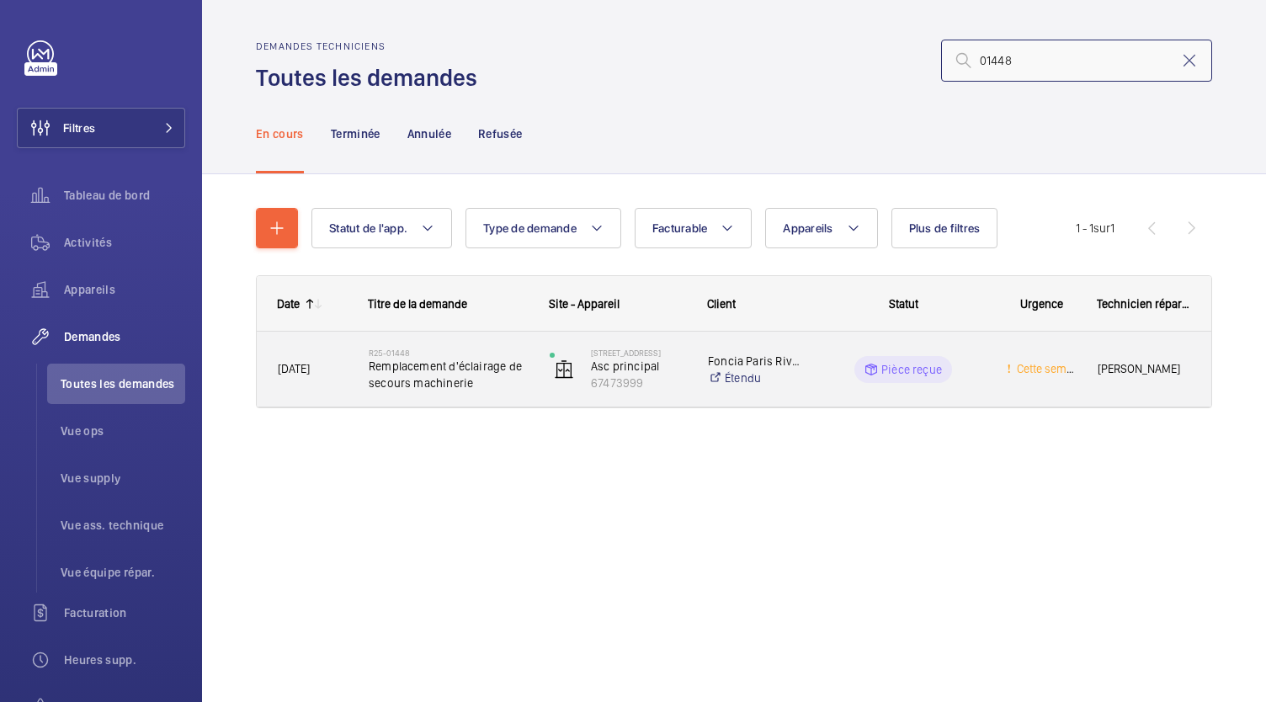
type input "01448"
click at [480, 367] on span "Remplacement d'éclairage de secours machinerie" at bounding box center [448, 375] width 159 height 34
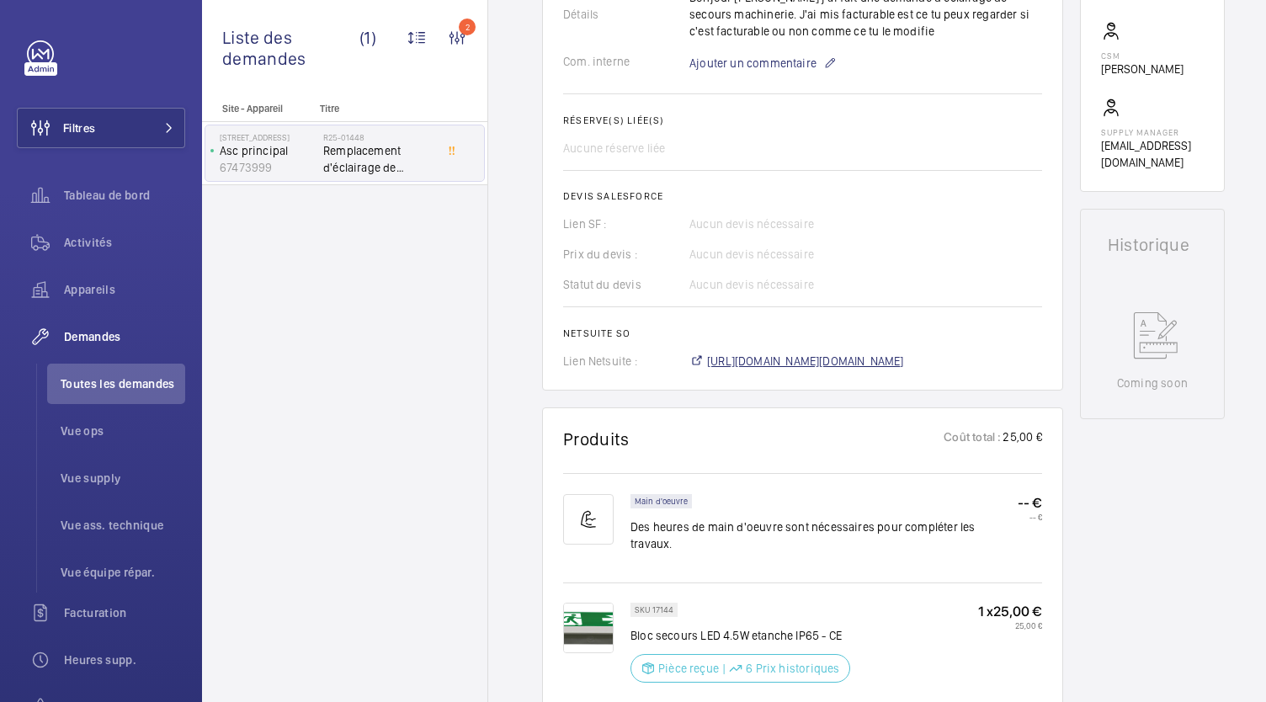
scroll to position [630, 0]
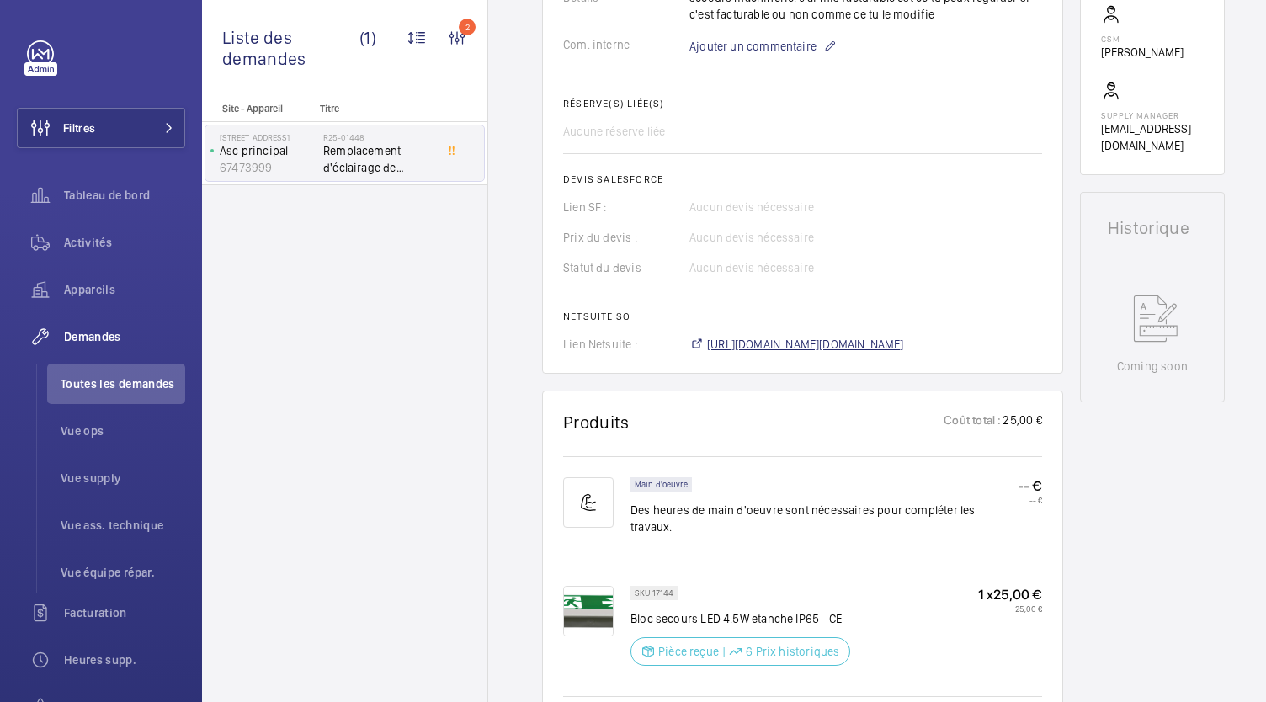
click at [748, 353] on span "https://6461500.app.netsuite.com/app/accounting/transactions/salesord.nl?id=303…" at bounding box center [805, 344] width 197 height 17
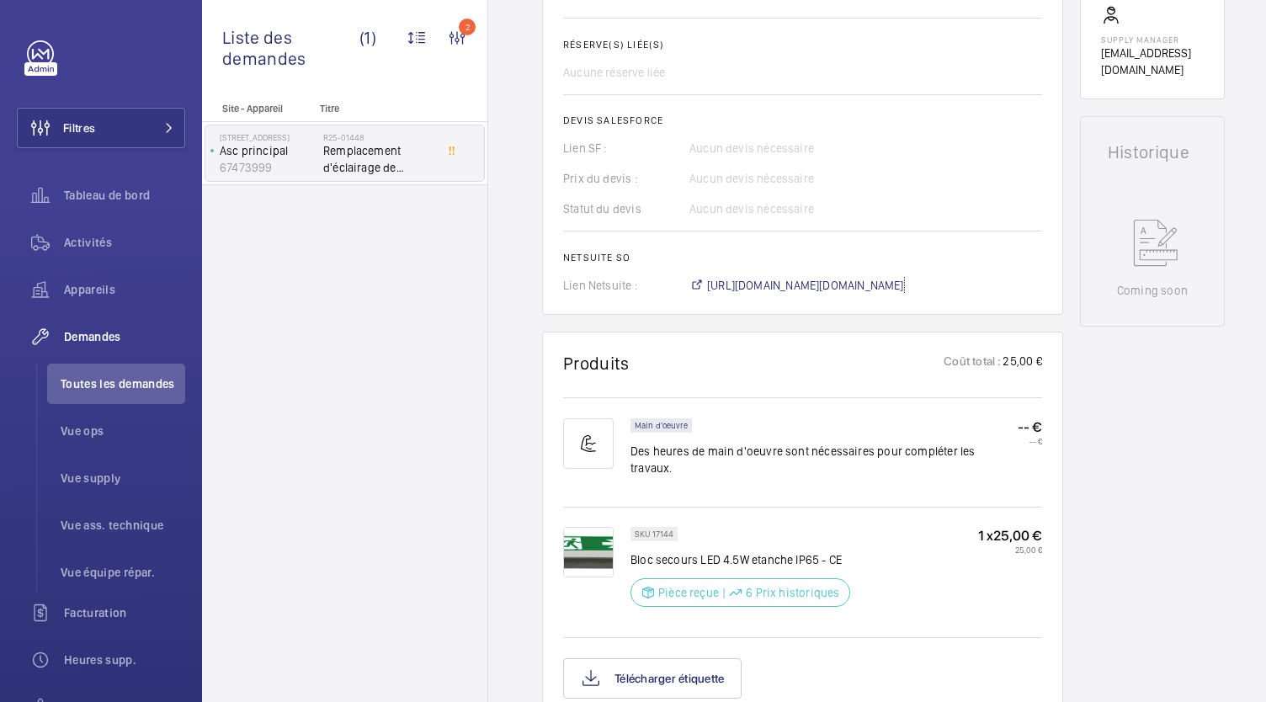
scroll to position [705, 0]
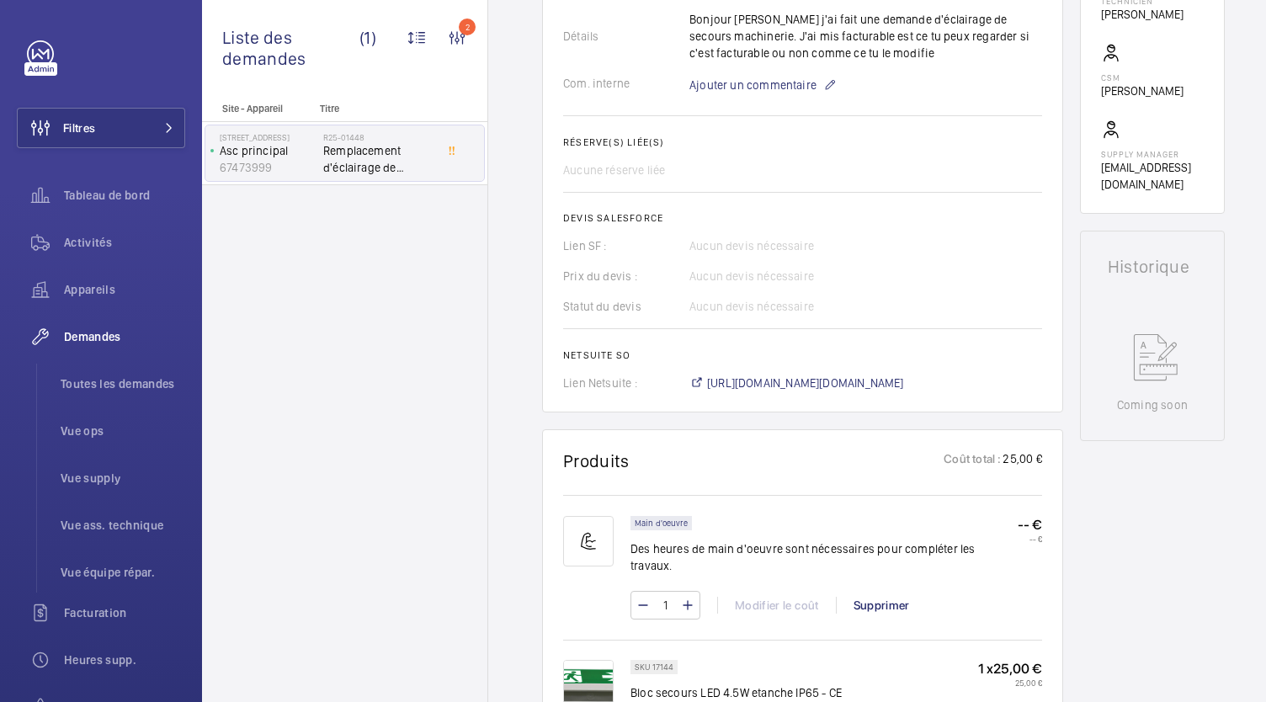
scroll to position [592, 0]
click at [824, 391] on wm-front-card "Demandes techniciens R25-01448 Le [DATE], une demande de réparation a été créée…" at bounding box center [802, 7] width 521 height 809
click at [819, 378] on span "[URL][DOMAIN_NAME][DOMAIN_NAME]" at bounding box center [805, 382] width 197 height 17
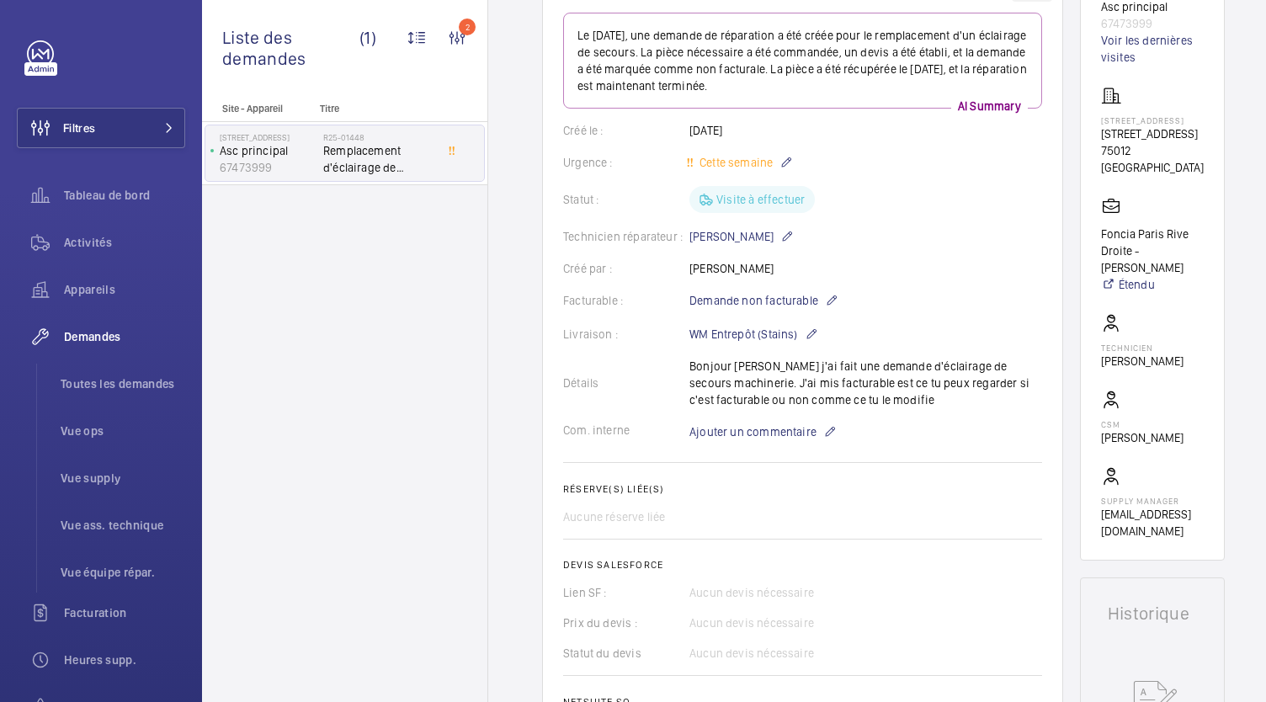
scroll to position [205, 0]
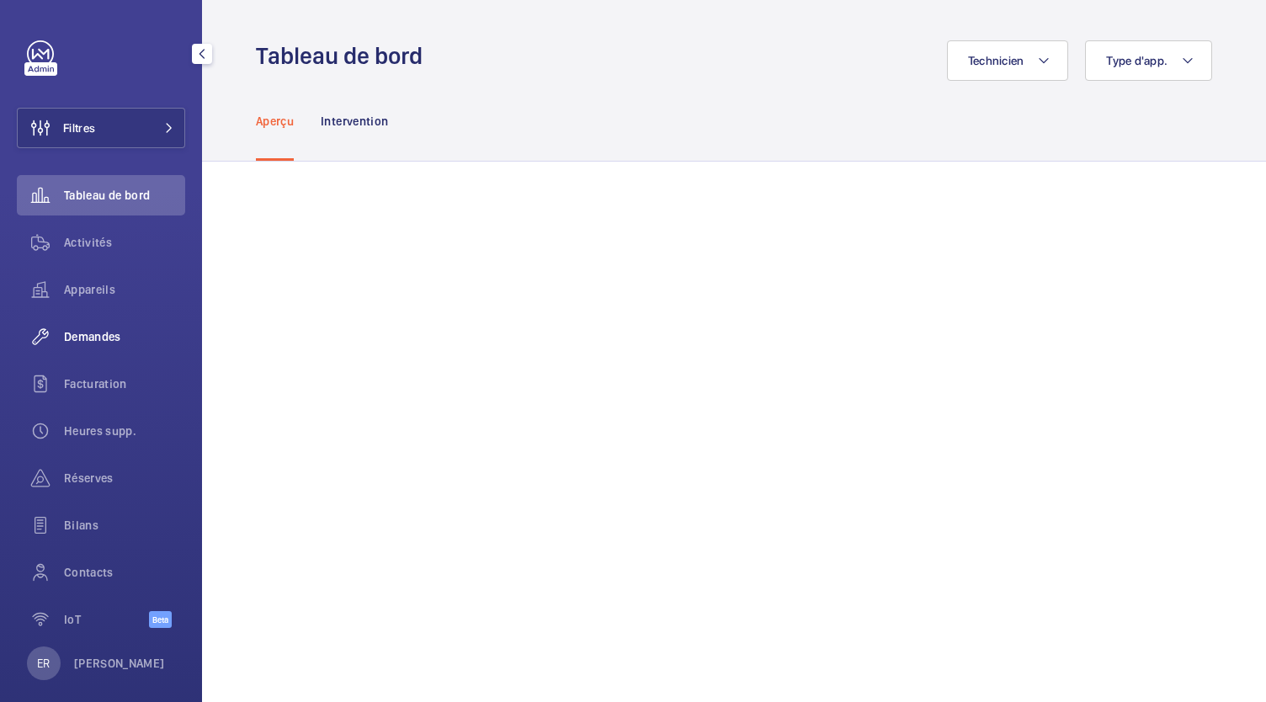
click at [83, 349] on div "Demandes" at bounding box center [101, 336] width 168 height 40
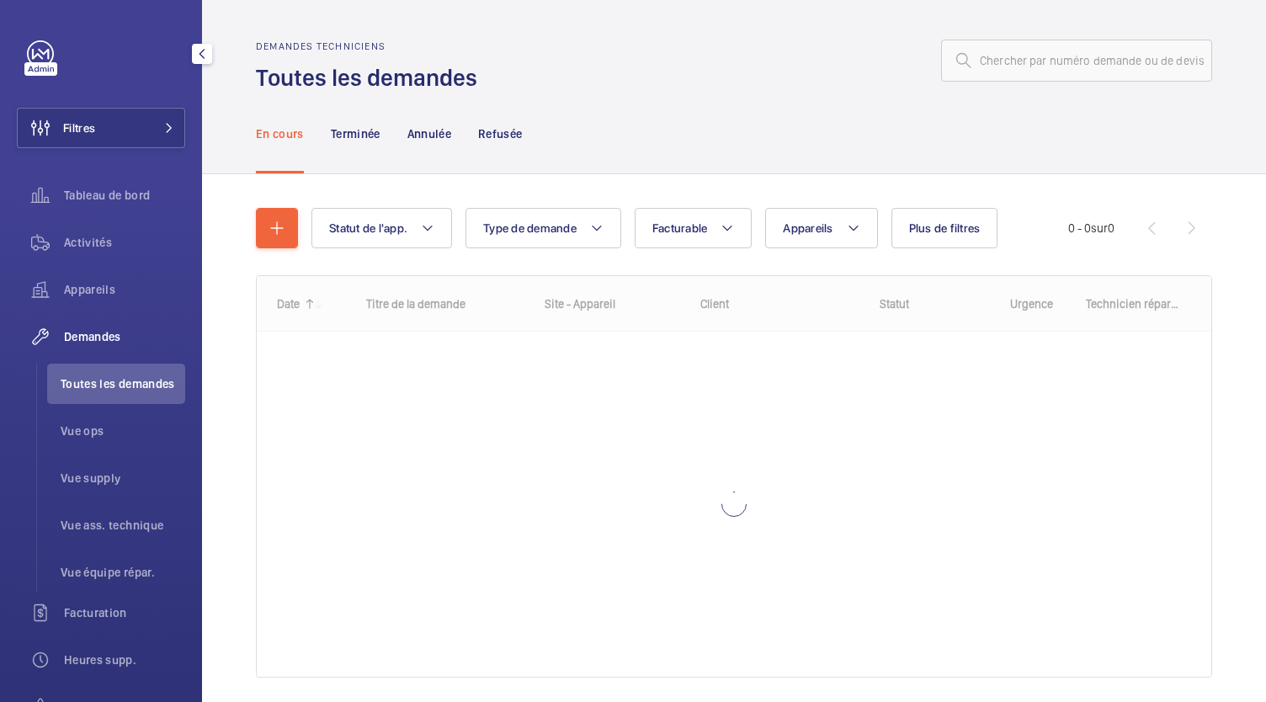
click at [97, 394] on li "Toutes les demandes" at bounding box center [116, 384] width 138 height 40
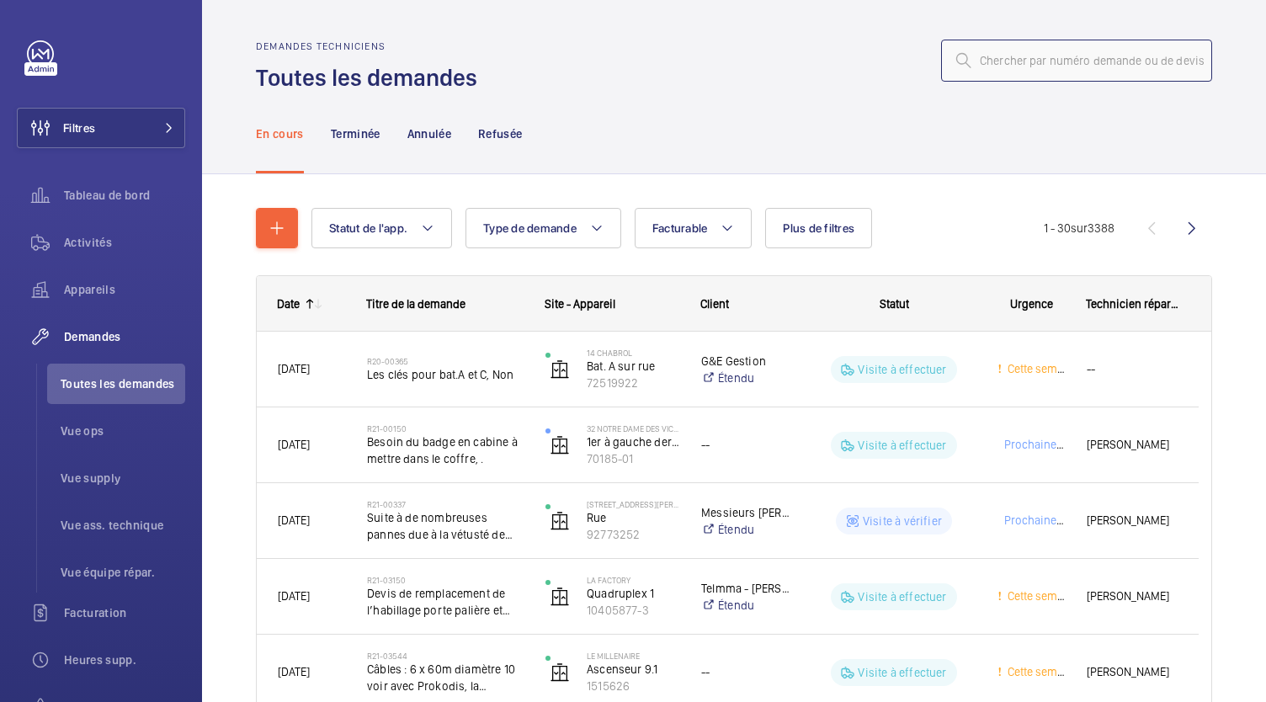
click at [1040, 68] on input "text" at bounding box center [1076, 61] width 271 height 42
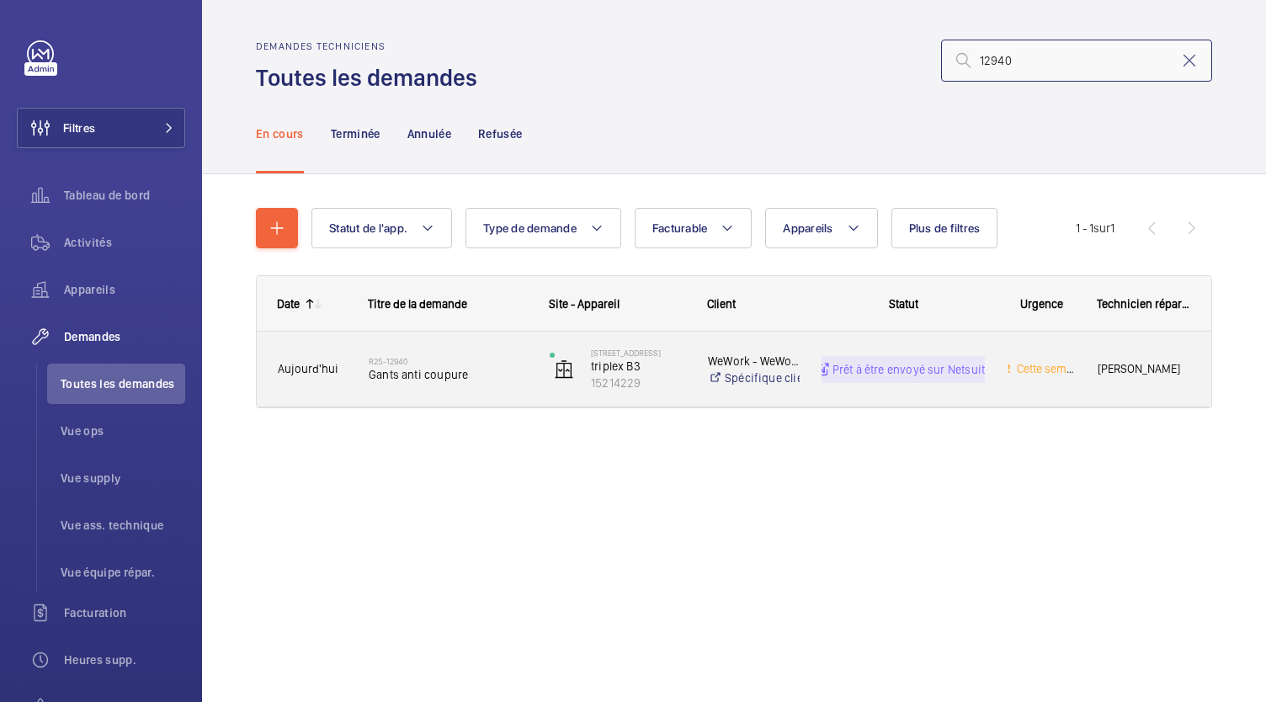
type input "12940"
click at [393, 379] on span "Gants anti coupure" at bounding box center [448, 374] width 159 height 17
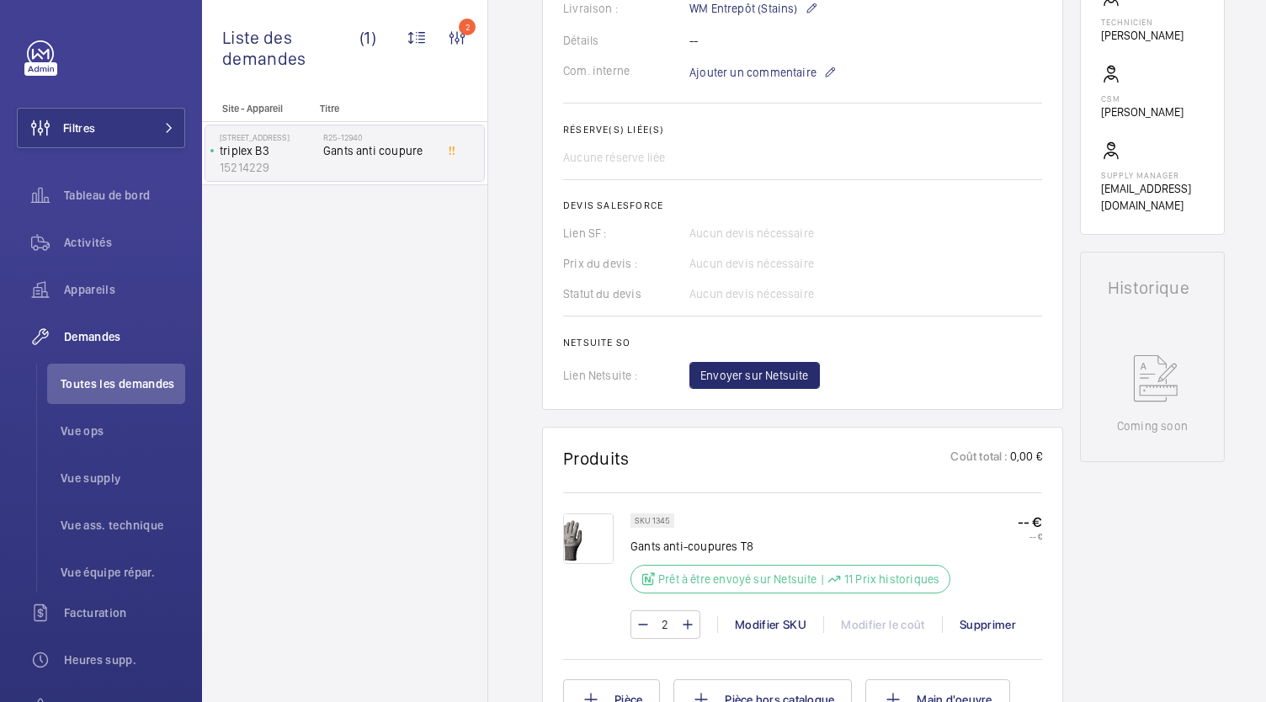
scroll to position [618, 0]
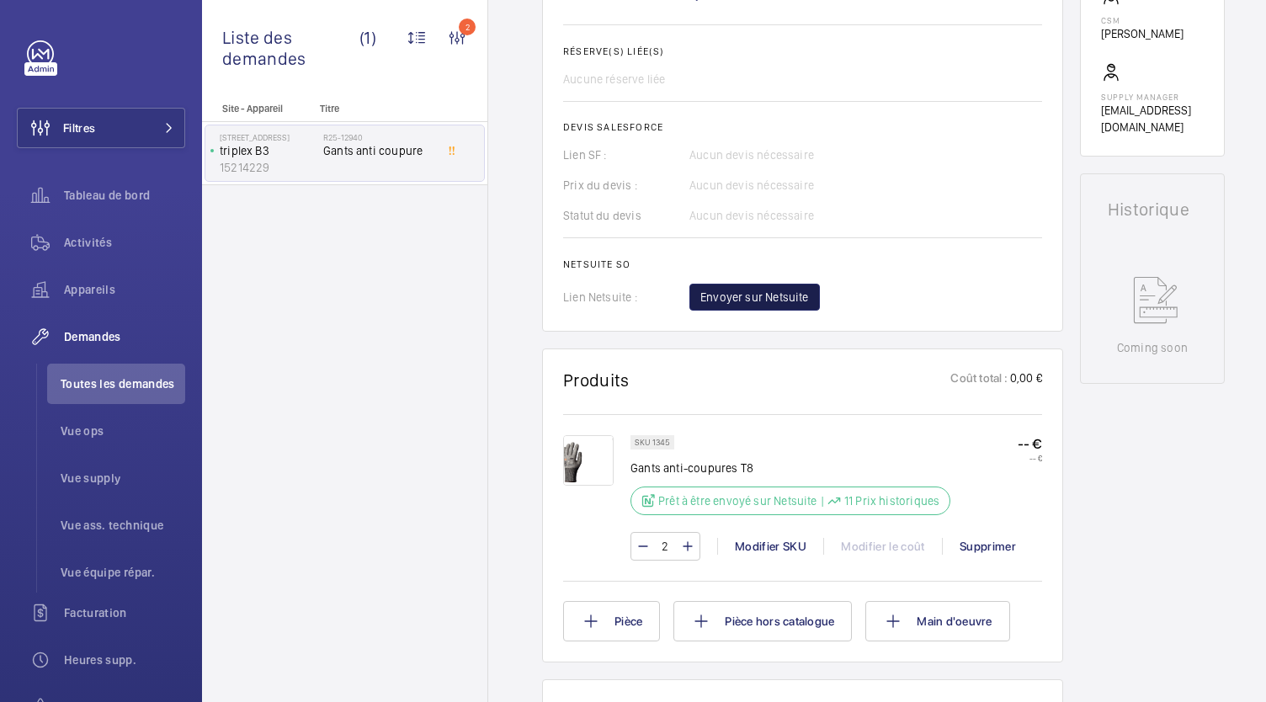
click at [730, 296] on span "Envoyer sur Netsuite" at bounding box center [754, 297] width 109 height 17
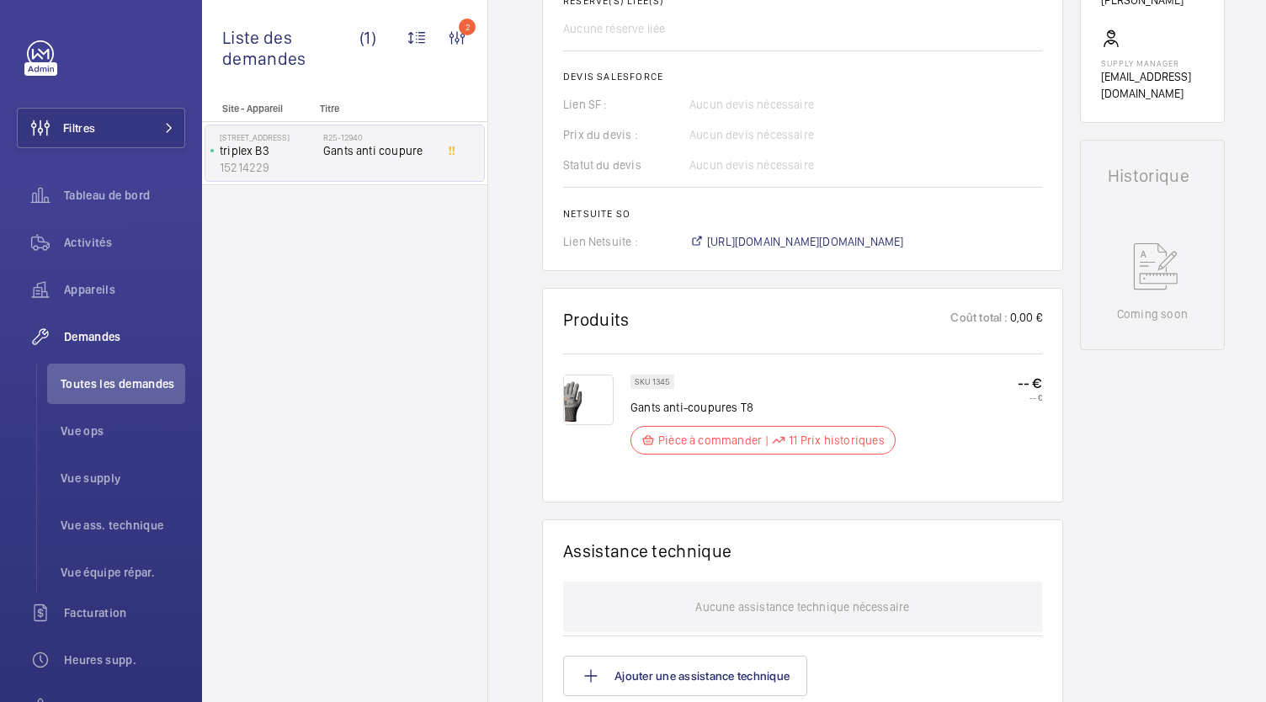
scroll to position [668, 0]
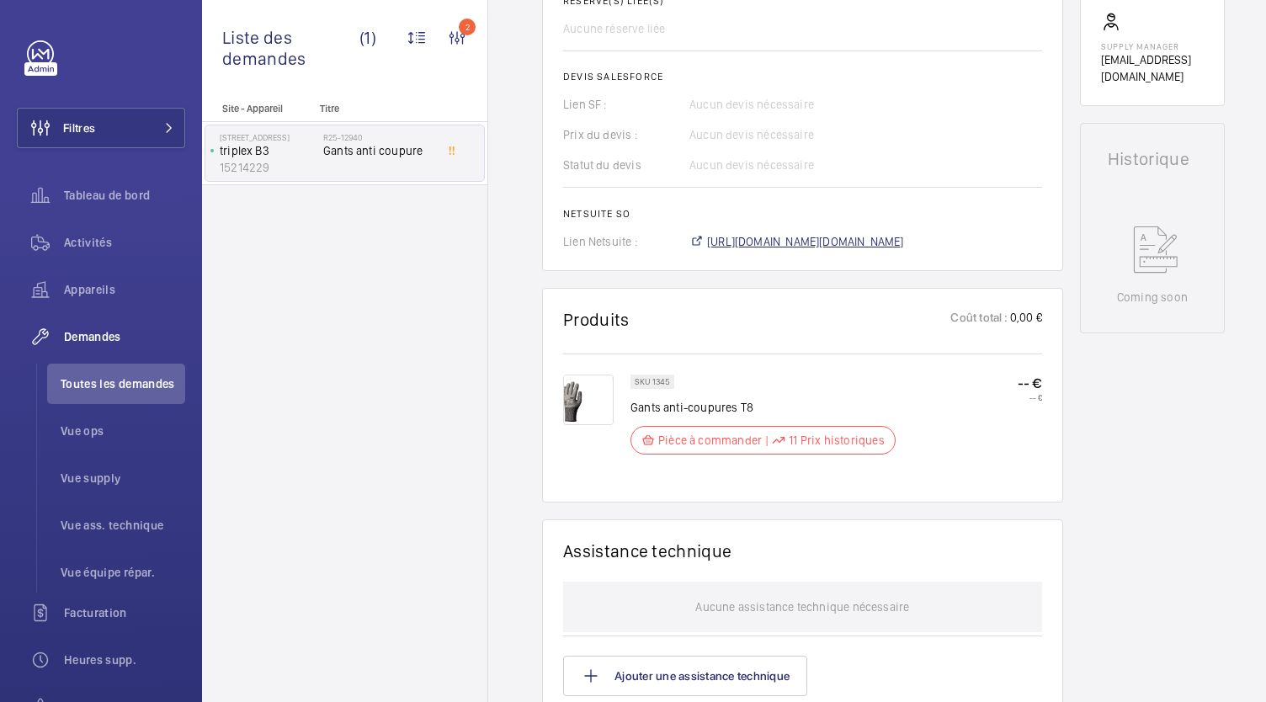
click at [800, 242] on span "https://6461500.app.netsuite.com/app/accounting/transactions/salesord.nl?id=304…" at bounding box center [805, 241] width 197 height 17
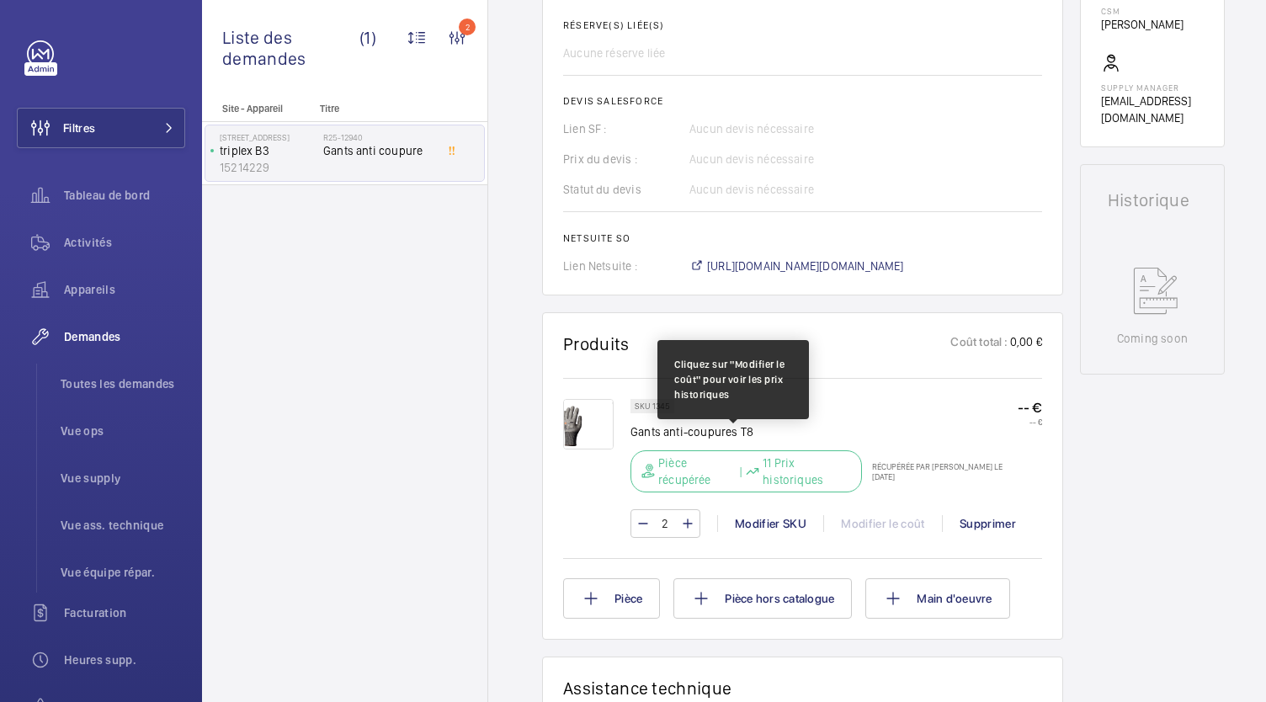
scroll to position [608, 0]
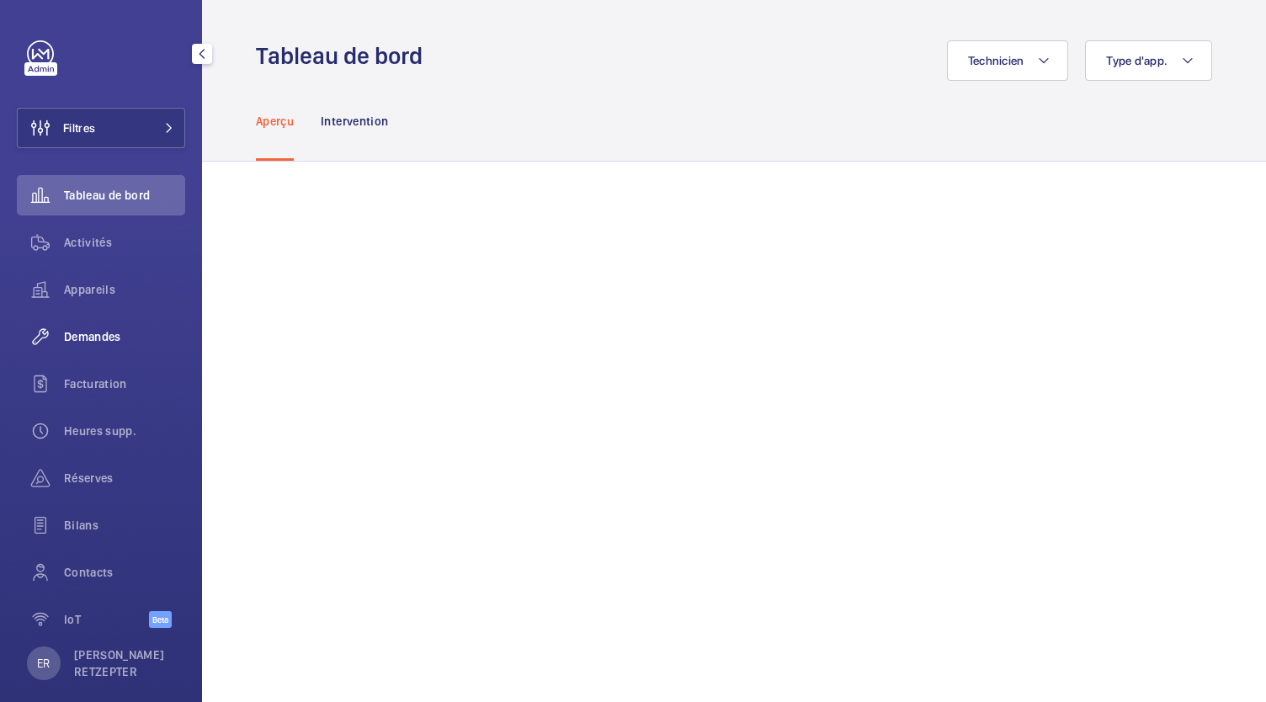
click at [103, 347] on div "Demandes" at bounding box center [101, 336] width 168 height 40
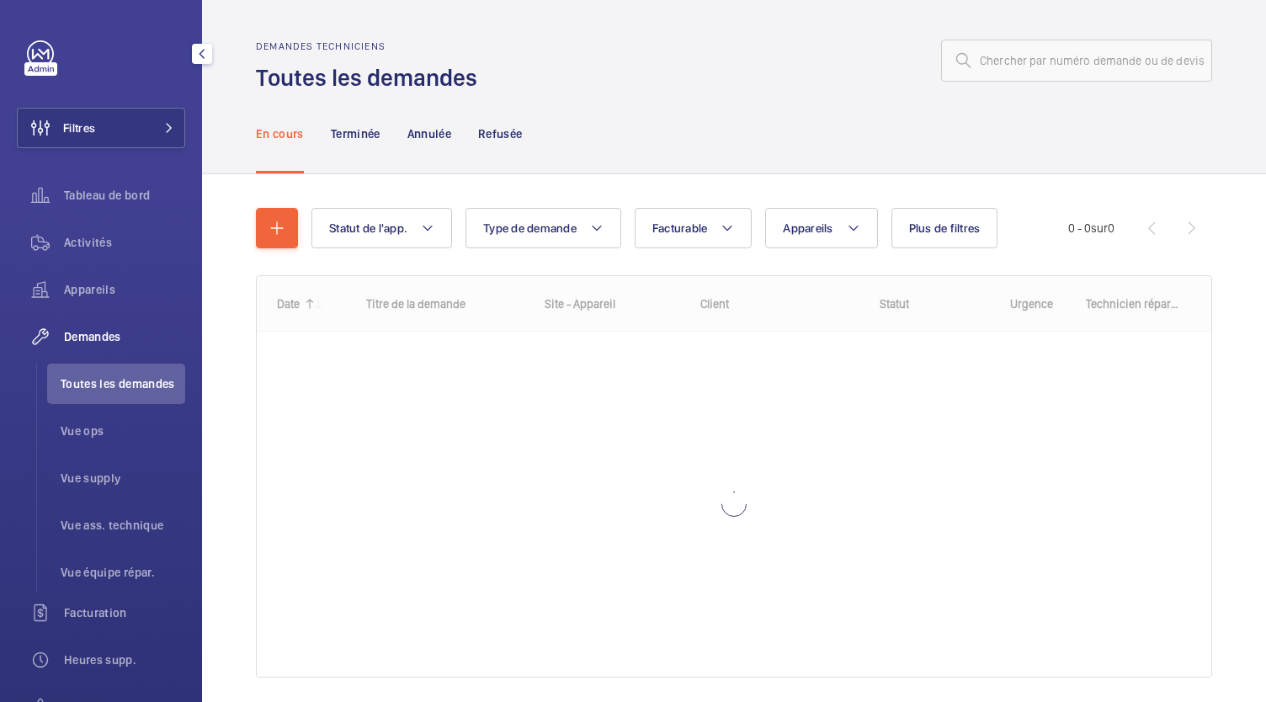
click at [119, 398] on li "Toutes les demandes" at bounding box center [116, 384] width 138 height 40
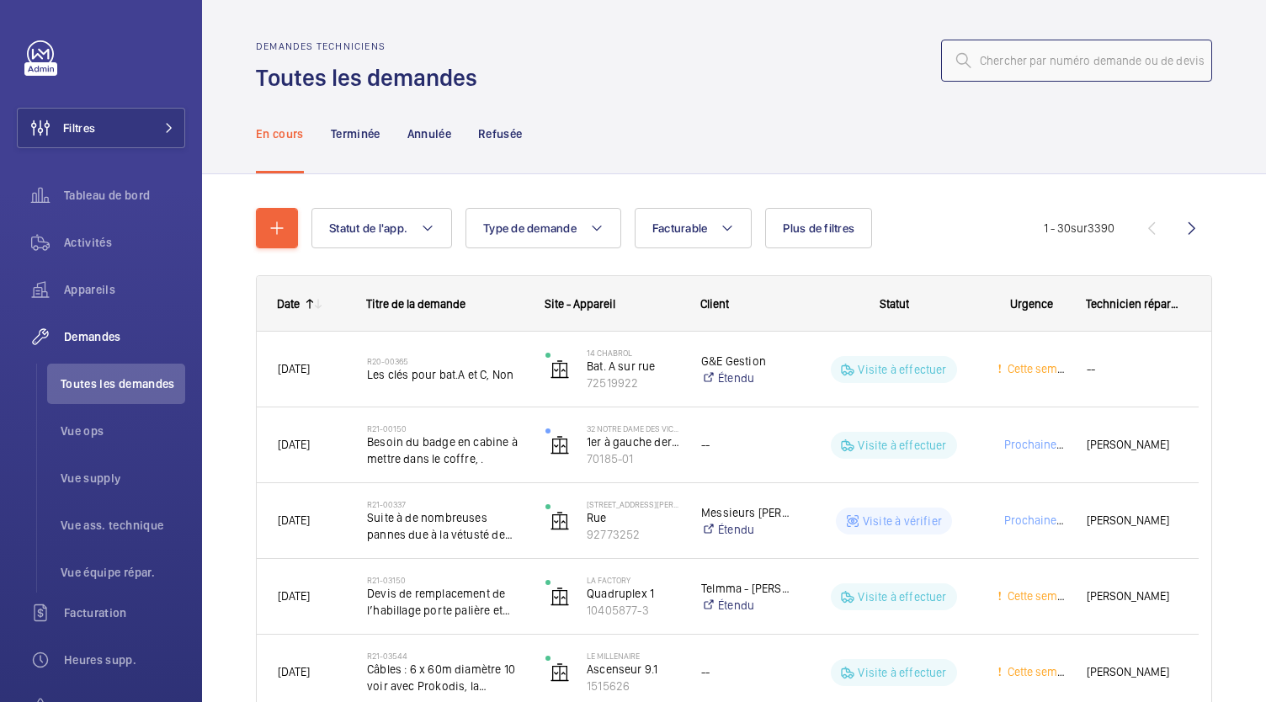
click at [1011, 64] on input "text" at bounding box center [1076, 61] width 271 height 42
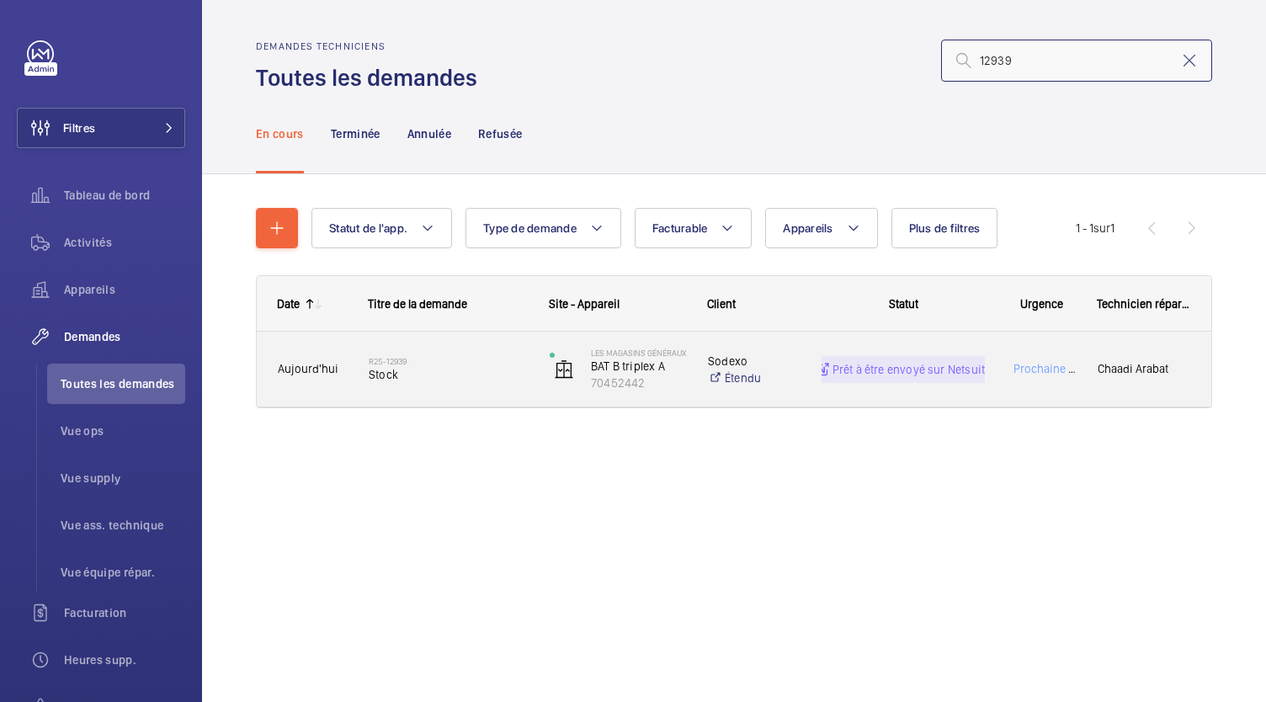
type input "12939"
click at [377, 375] on span "Stock" at bounding box center [448, 374] width 159 height 17
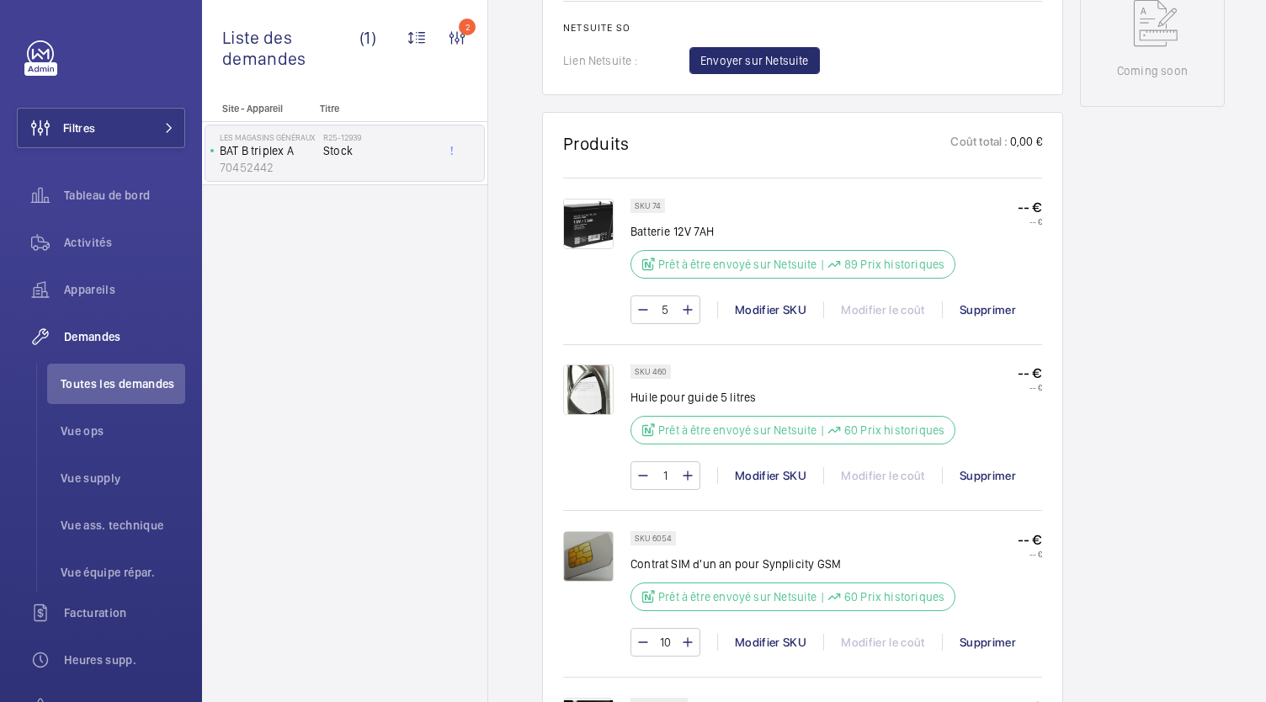
scroll to position [853, 0]
click at [672, 536] on div "SKU 6054" at bounding box center [652, 539] width 45 height 14
drag, startPoint x: 669, startPoint y: 537, endPoint x: 650, endPoint y: 537, distance: 19.4
click at [650, 537] on p "SKU 6054" at bounding box center [653, 539] width 37 height 6
copy p "6054"
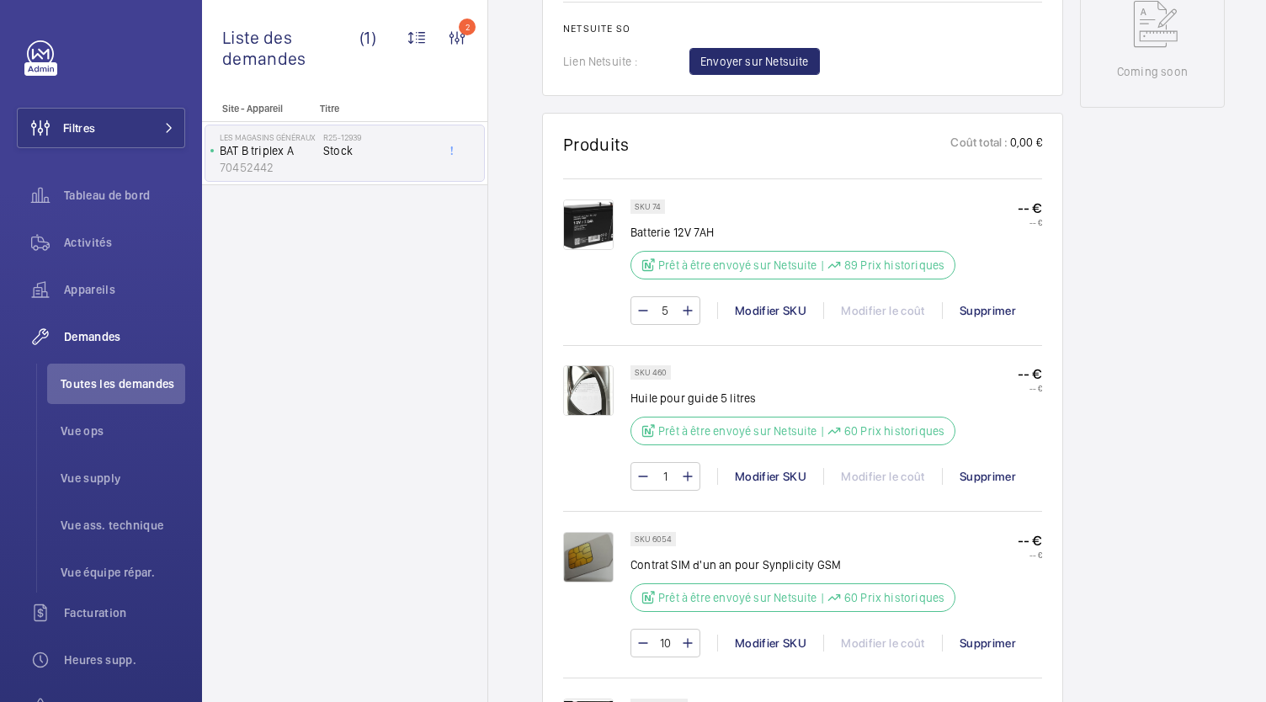
click at [1123, 507] on div "Working BAT B triplex A 70452442 Voir les dernières visites Les Magasins Généra…" at bounding box center [1152, 430] width 145 height 2239
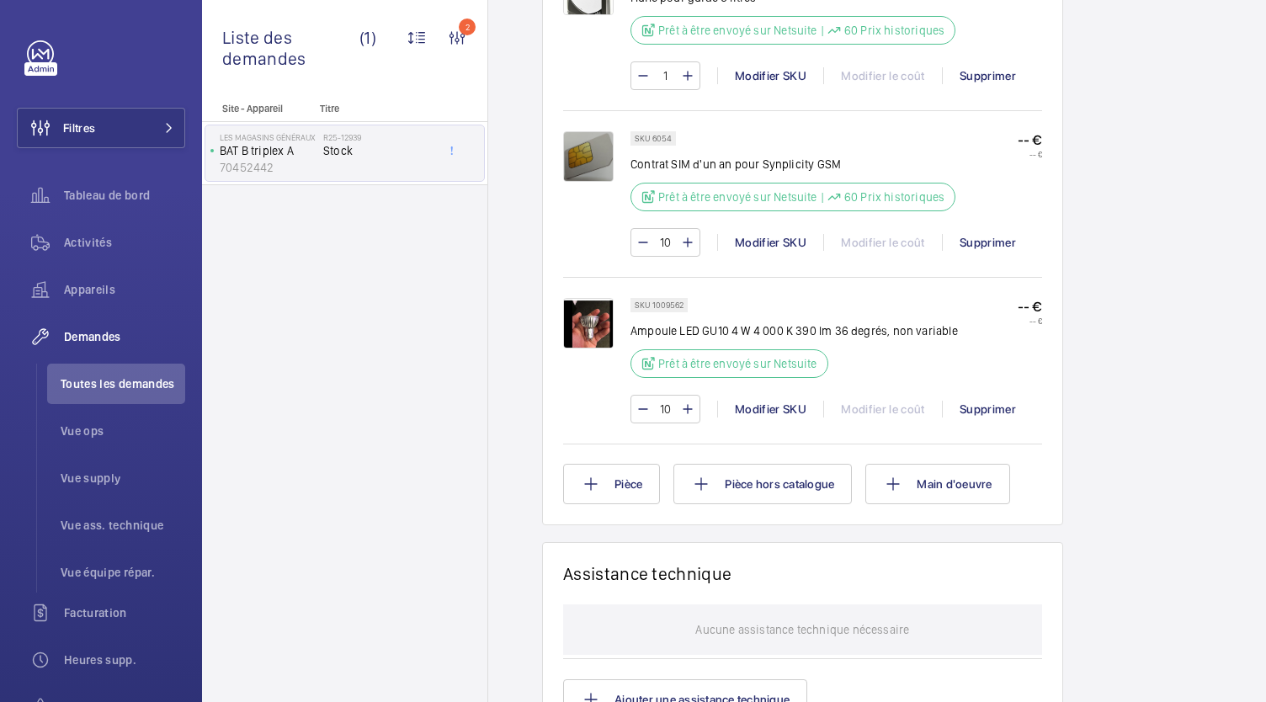
scroll to position [0, 37]
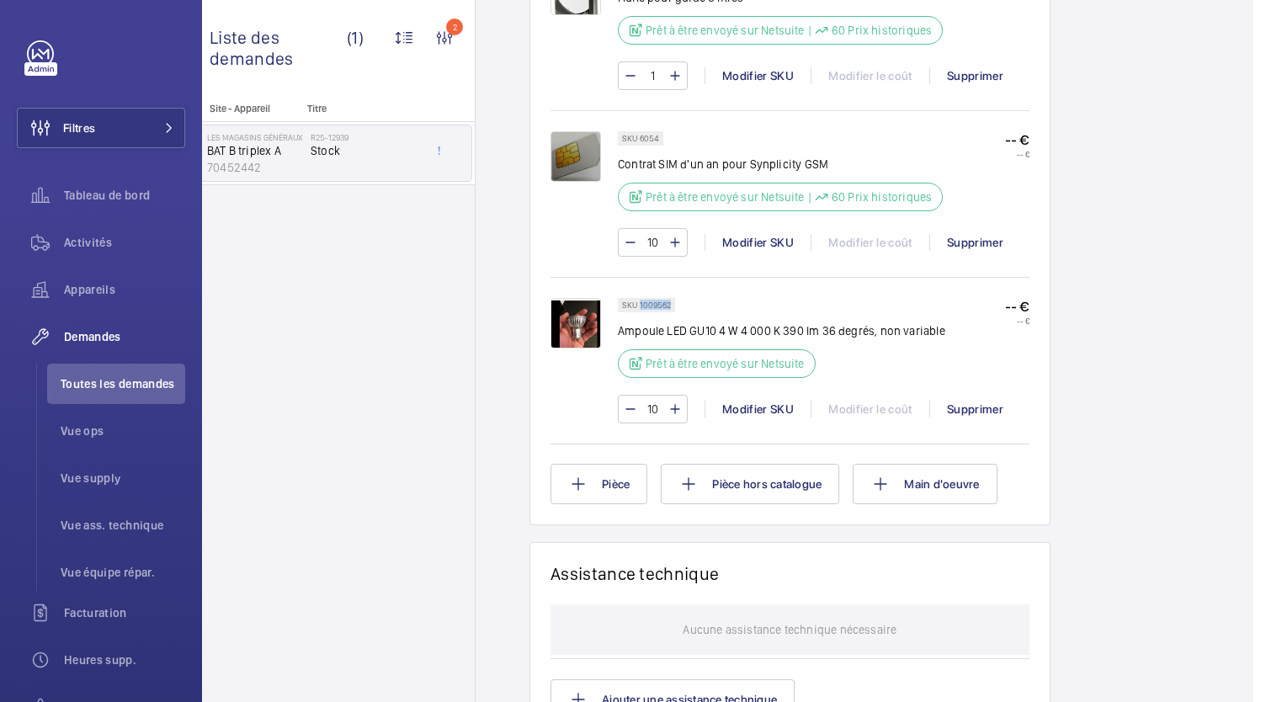
drag, startPoint x: 645, startPoint y: 302, endPoint x: 613, endPoint y: 301, distance: 32.0
click at [622, 302] on p "SKU 1009562" at bounding box center [646, 305] width 49 height 6
copy p "1009562"
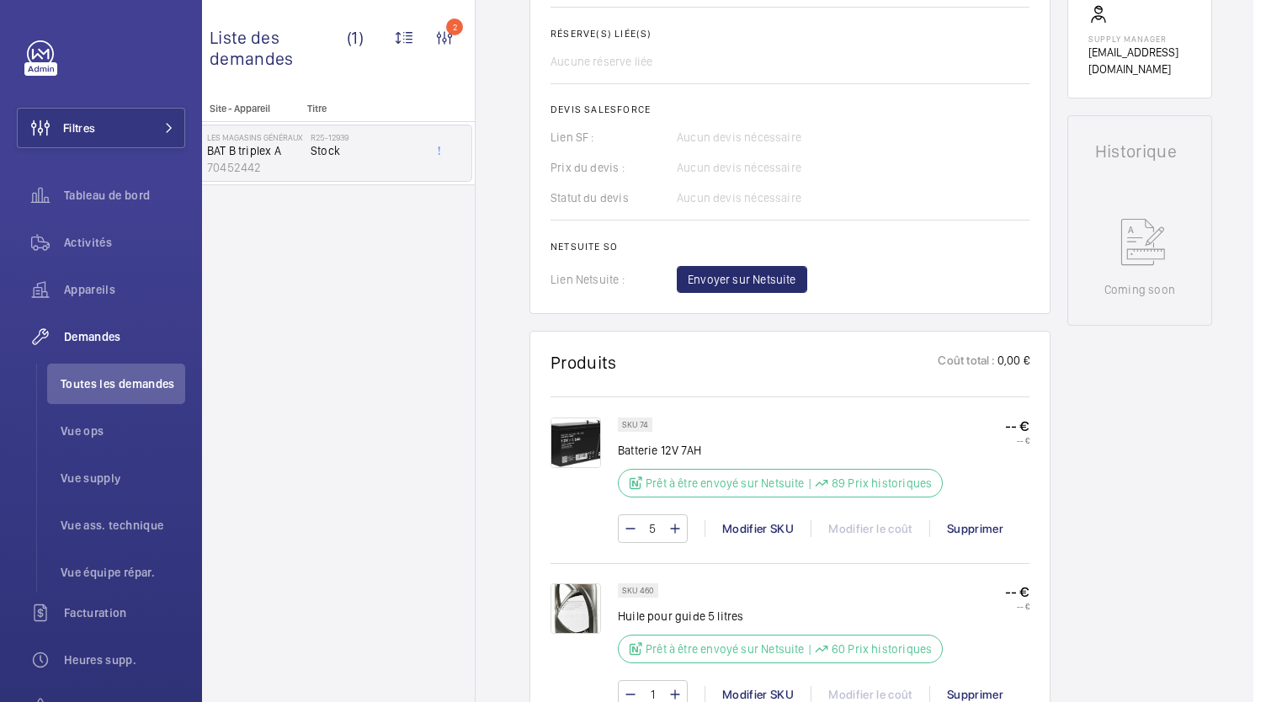
scroll to position [609, 0]
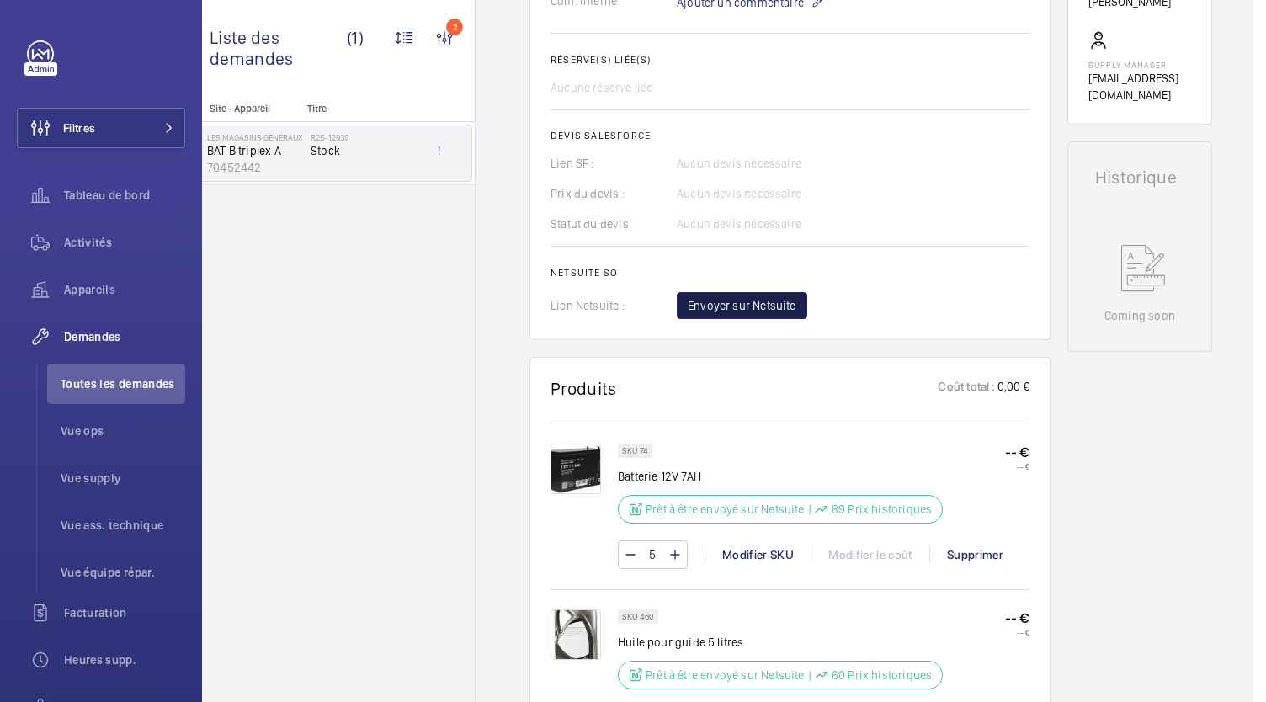
click at [735, 302] on span "Envoyer sur Netsuite" at bounding box center [742, 305] width 109 height 17
click at [735, 302] on div "Envoyer sur Netsuite" at bounding box center [853, 305] width 353 height 27
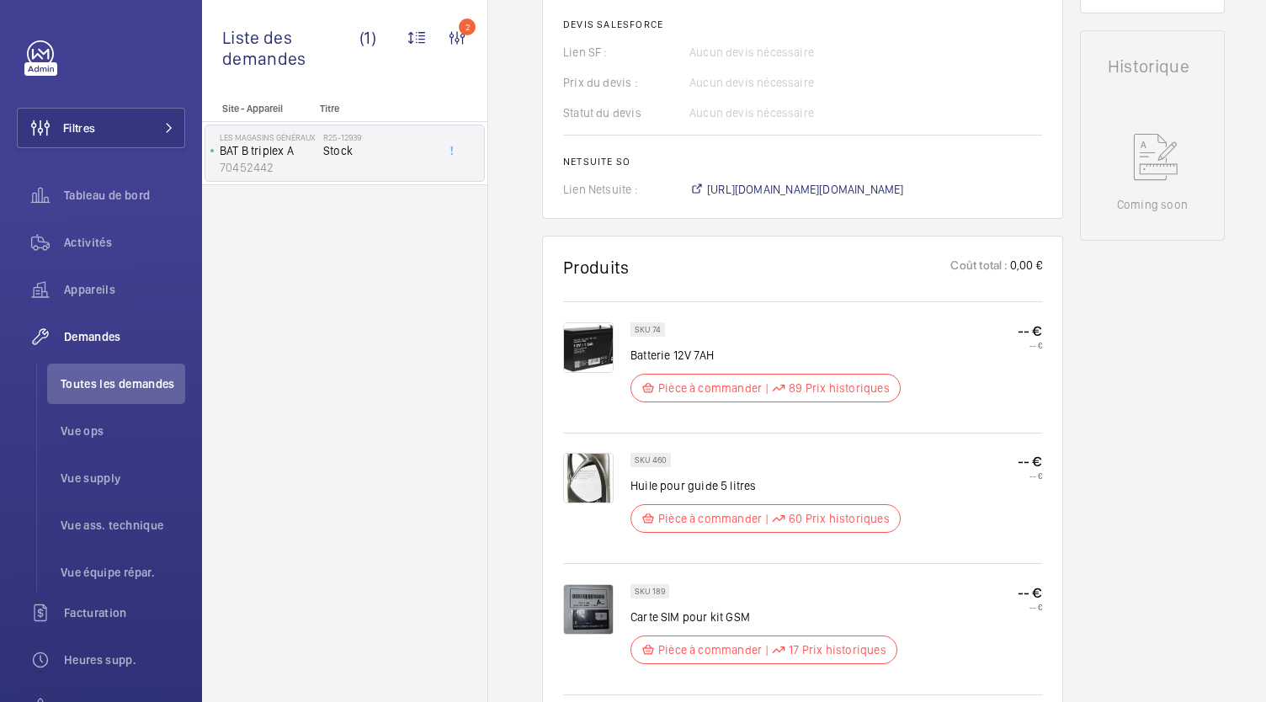
scroll to position [719, 0]
click at [842, 193] on span "https://6461500.app.netsuite.com/app/accounting/transactions/salesord.nl?id=304…" at bounding box center [805, 190] width 197 height 17
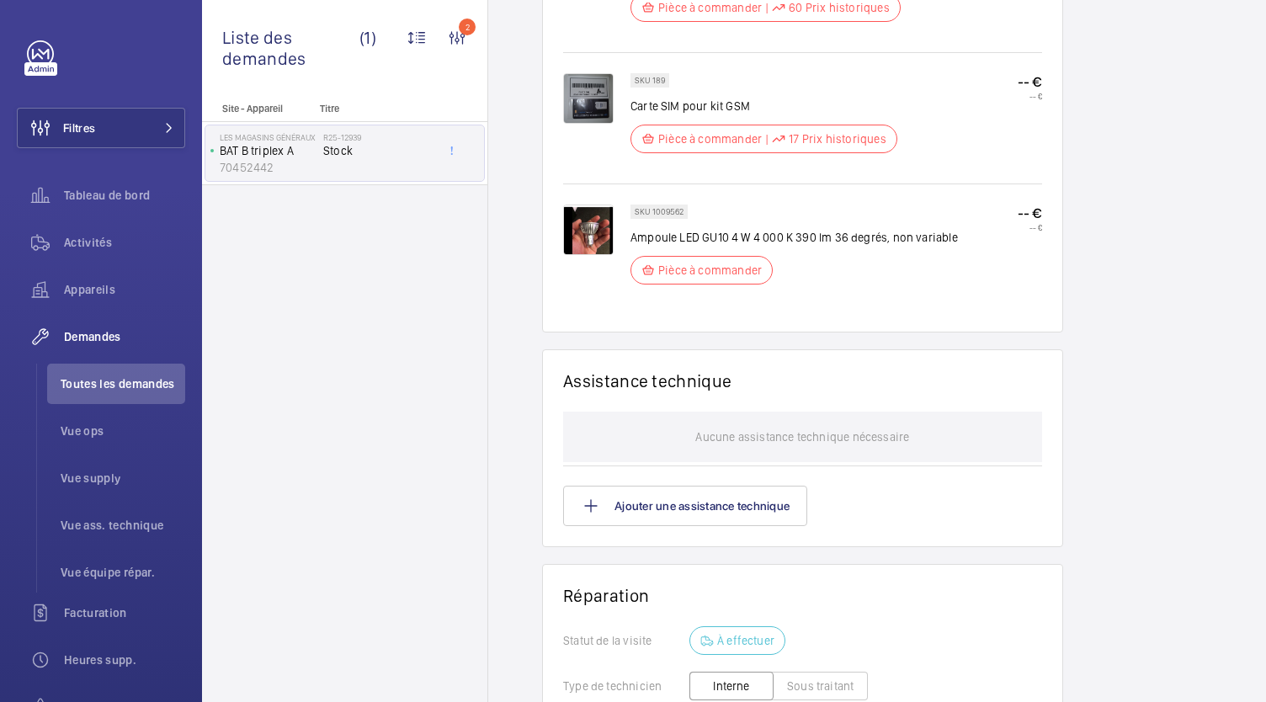
scroll to position [1233, 0]
click at [787, 448] on p "Aucune assistance technique nécessaire" at bounding box center [802, 435] width 214 height 50
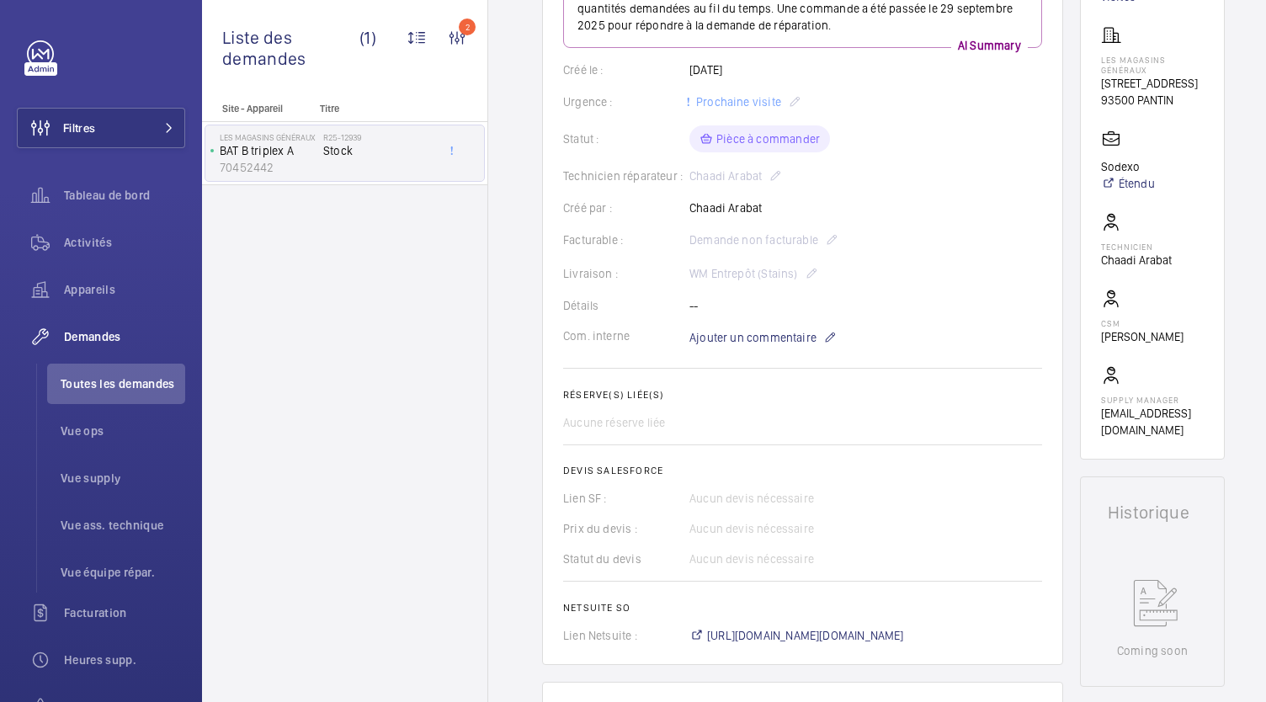
scroll to position [0, 0]
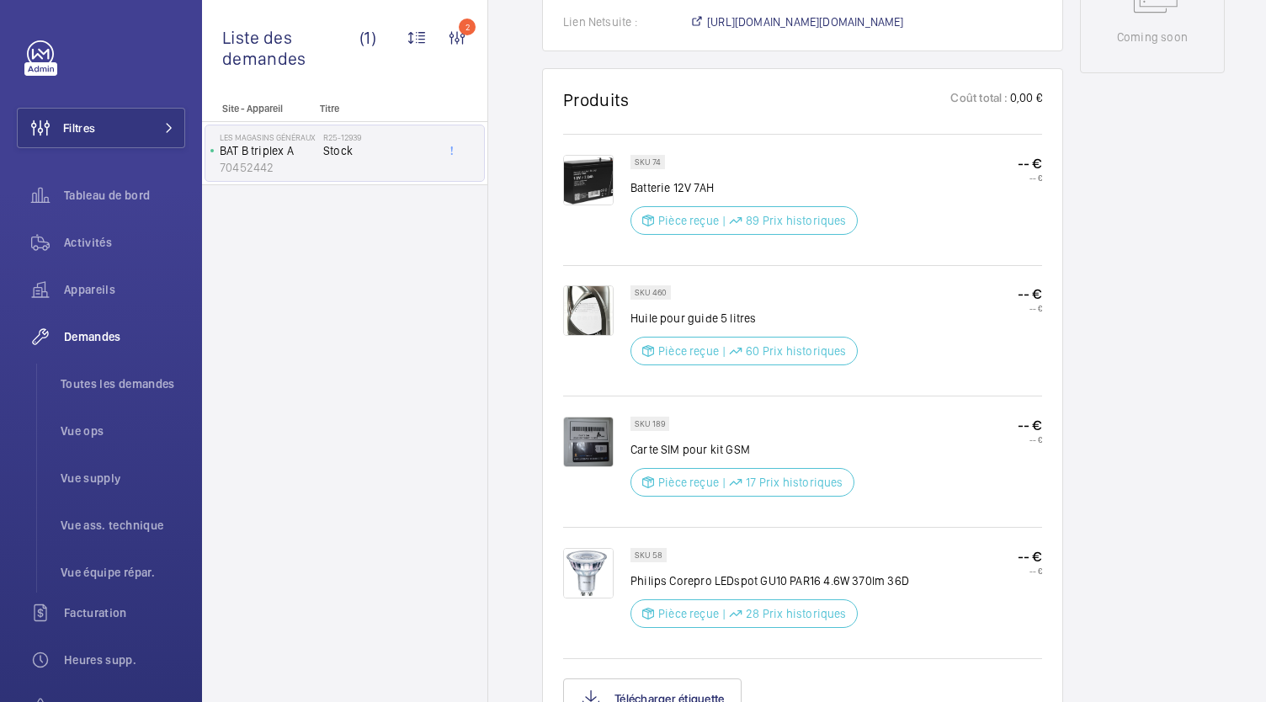
scroll to position [889, 0]
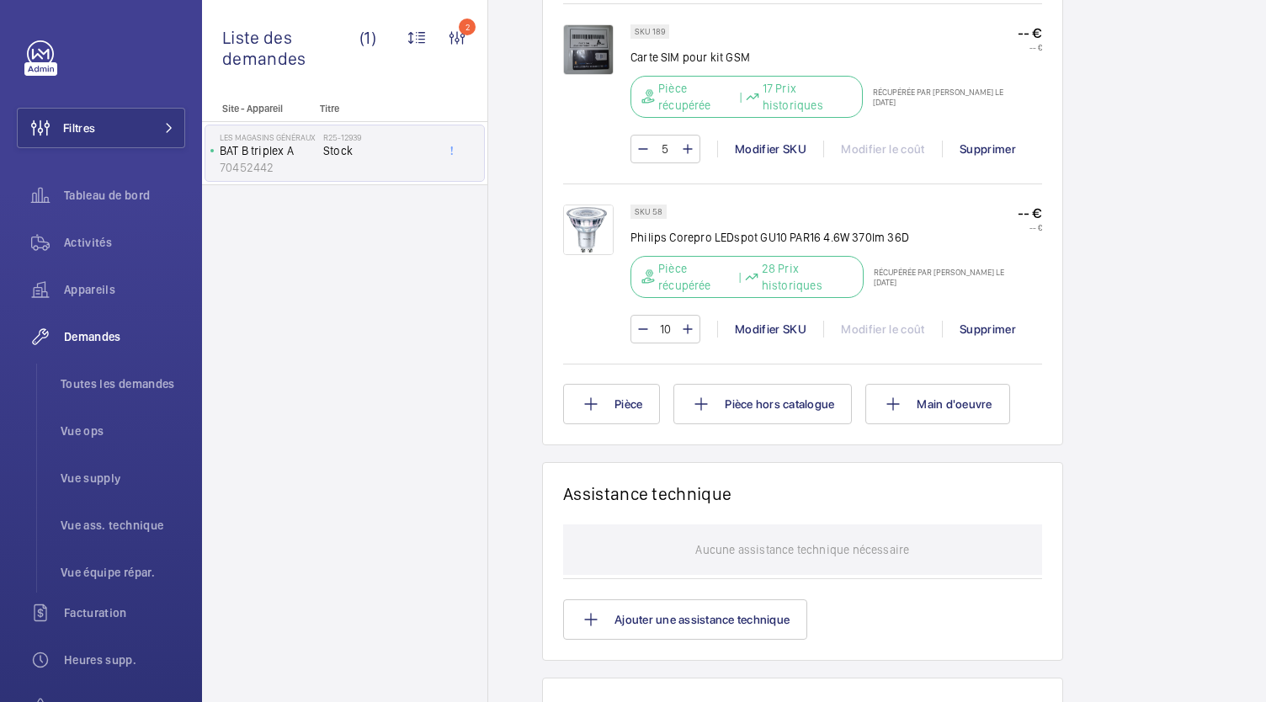
scroll to position [1362, 0]
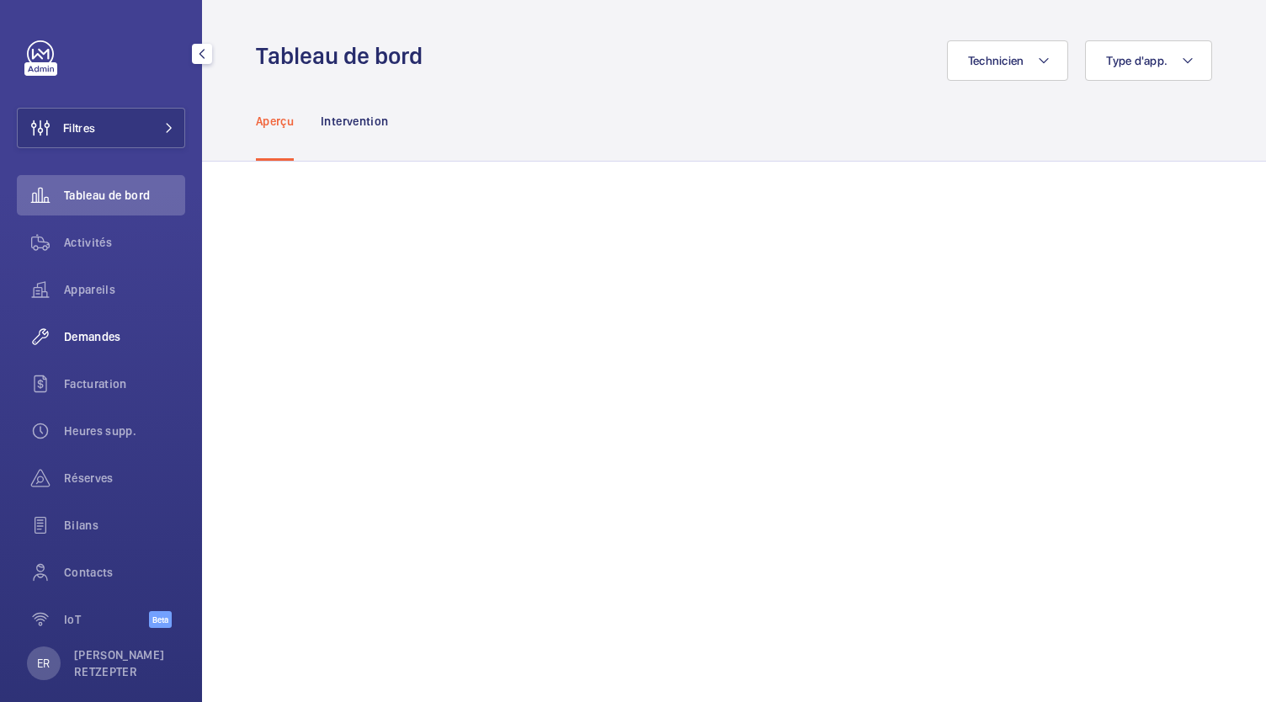
click at [109, 346] on div "Demandes" at bounding box center [101, 336] width 168 height 40
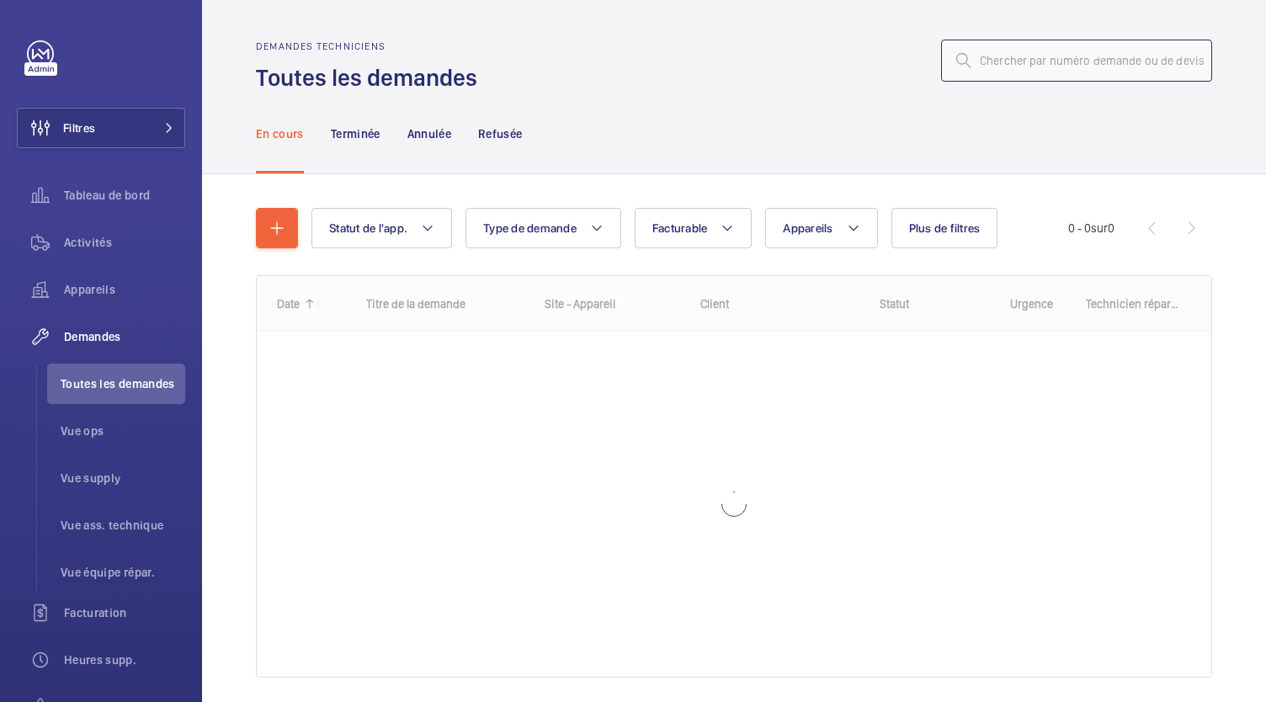
click at [1004, 61] on input "text" at bounding box center [1076, 61] width 271 height 42
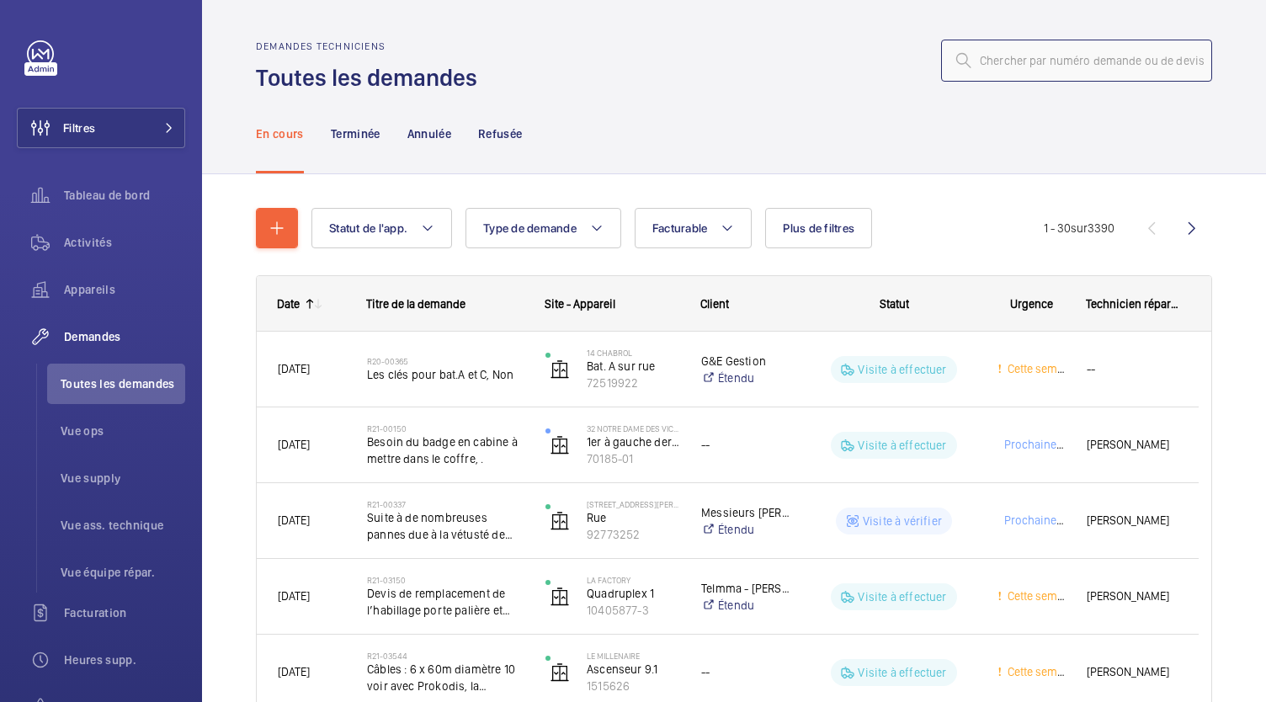
paste input "R25-11986"
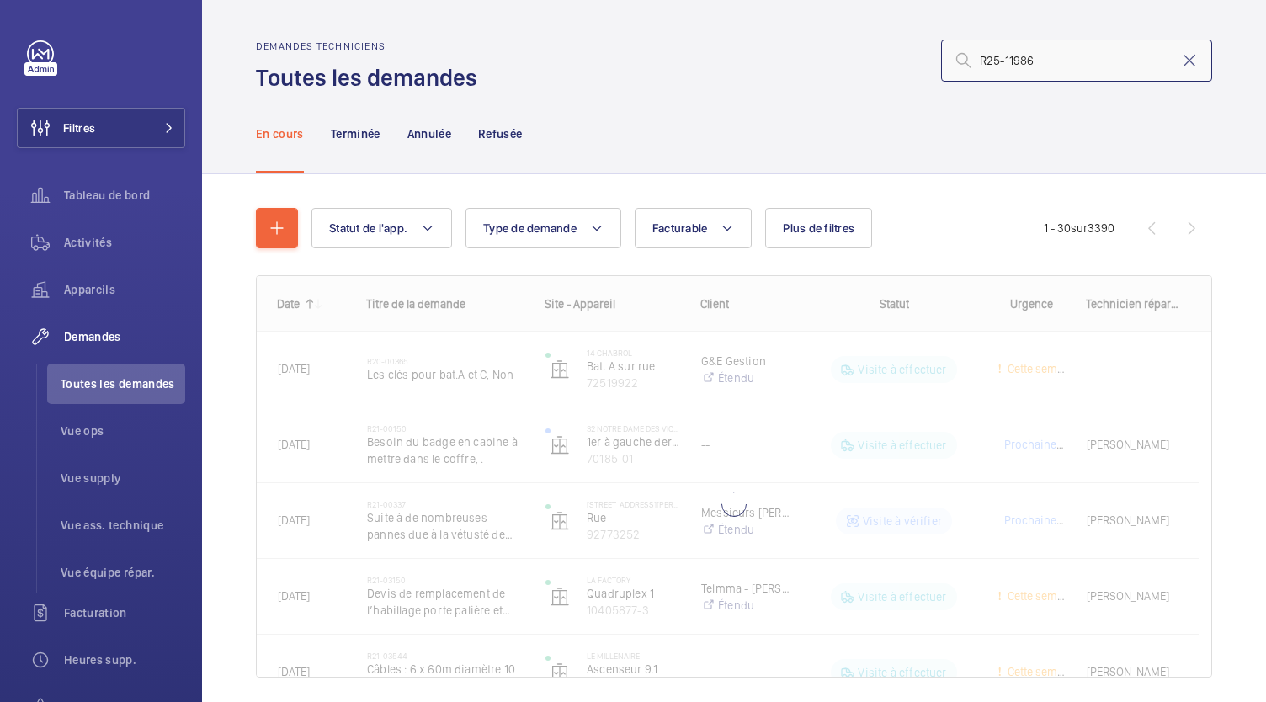
type input "R25-11986"
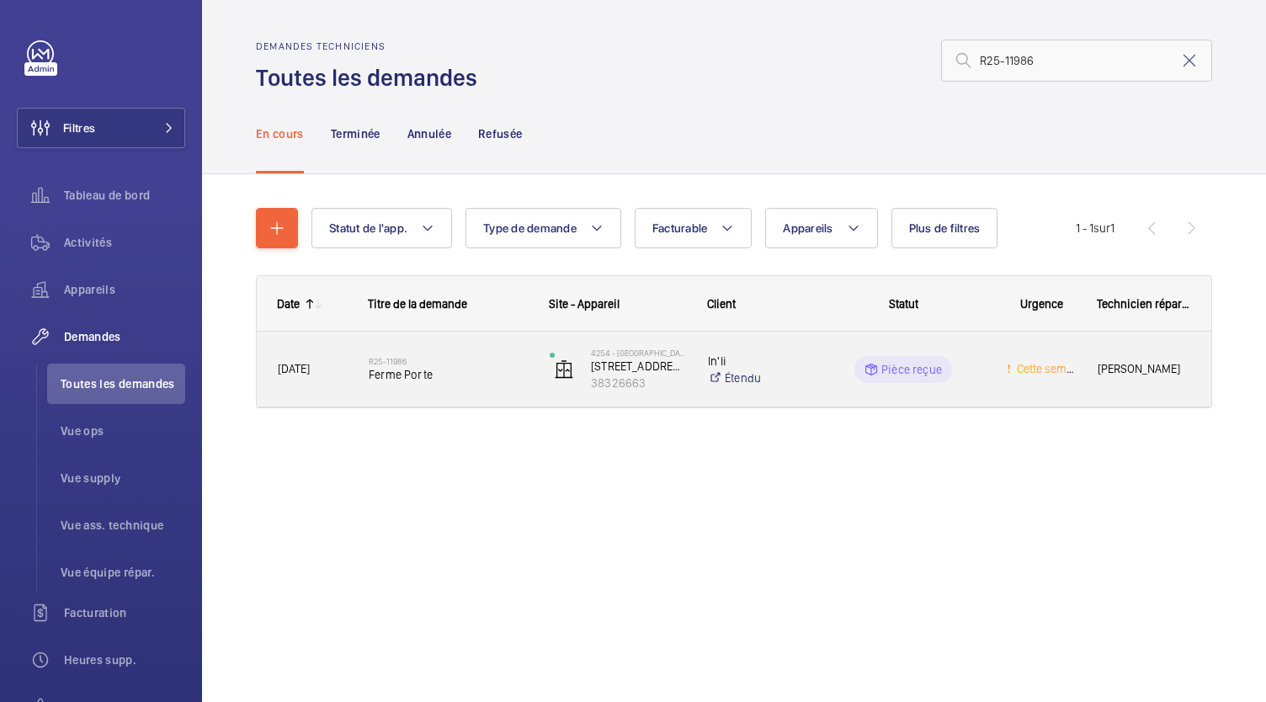
click at [427, 358] on h2 "R25-11986" at bounding box center [448, 361] width 159 height 10
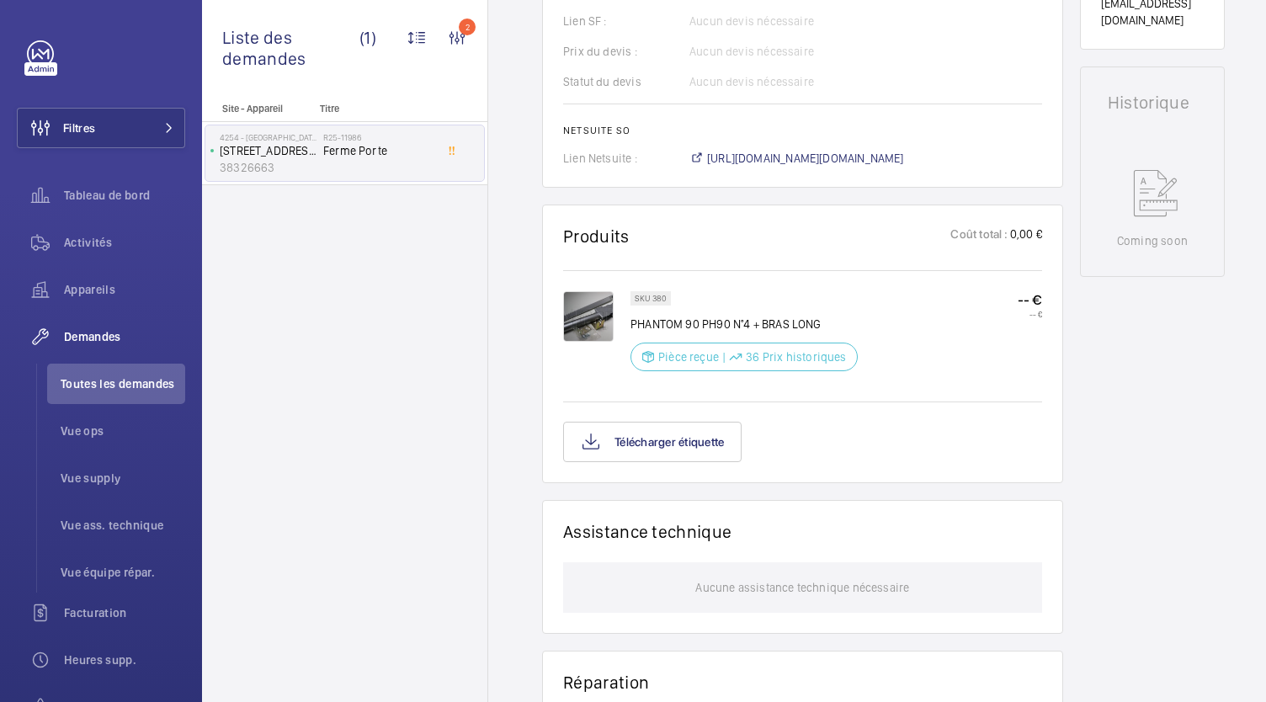
scroll to position [719, 0]
click at [663, 447] on button "Télécharger étiquette" at bounding box center [652, 440] width 178 height 40
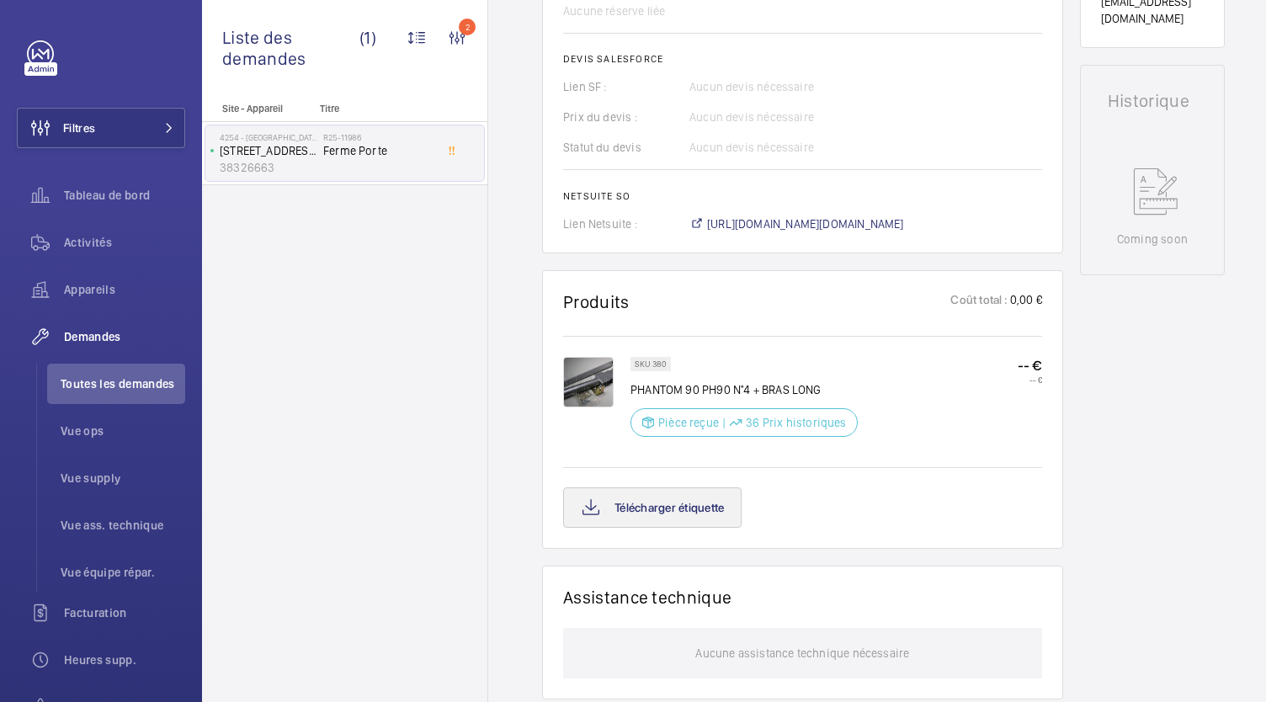
scroll to position [787, 0]
